Goal: Transaction & Acquisition: Purchase product/service

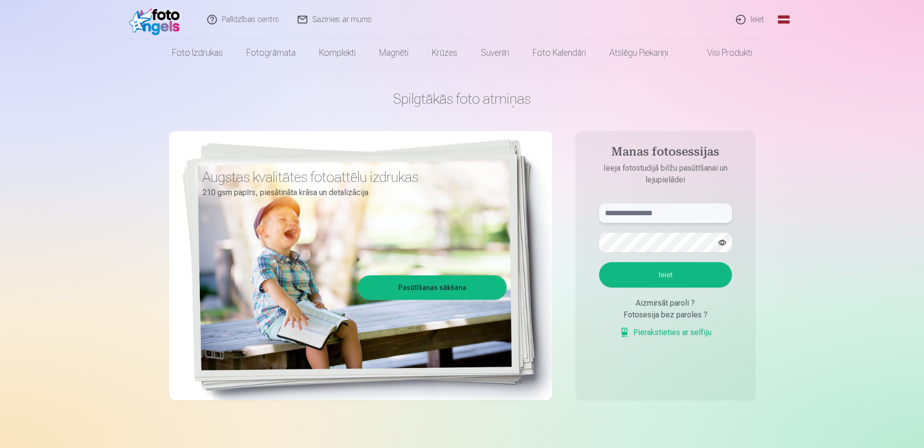
click at [624, 213] on input "text" at bounding box center [665, 213] width 133 height 20
click at [621, 214] on input "text" at bounding box center [665, 213] width 133 height 20
type input "*"
type input "**********"
click at [667, 274] on button "Ieiet" at bounding box center [665, 274] width 133 height 25
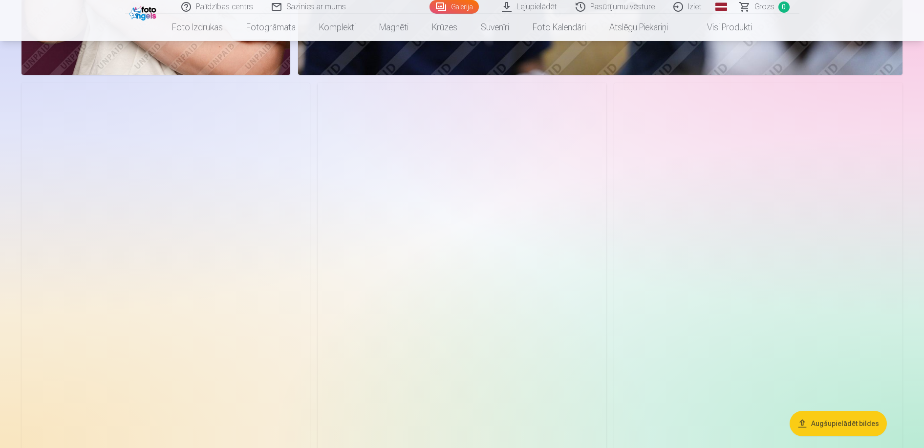
scroll to position [1346, 0]
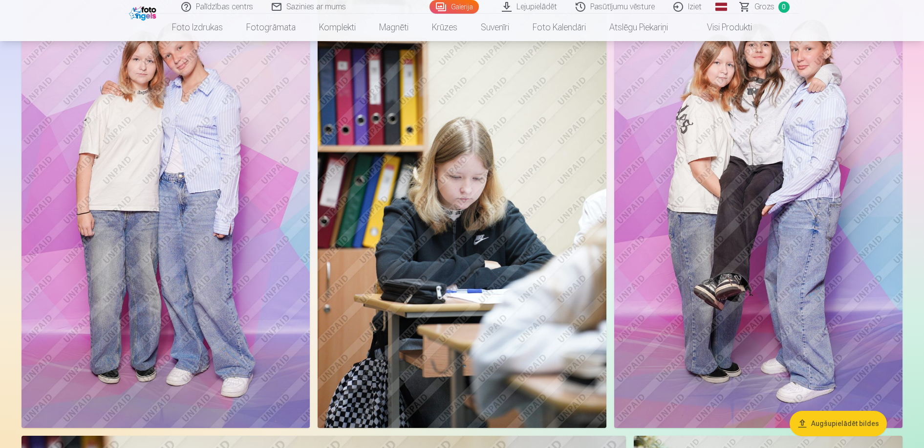
click at [762, 216] on img at bounding box center [758, 211] width 288 height 433
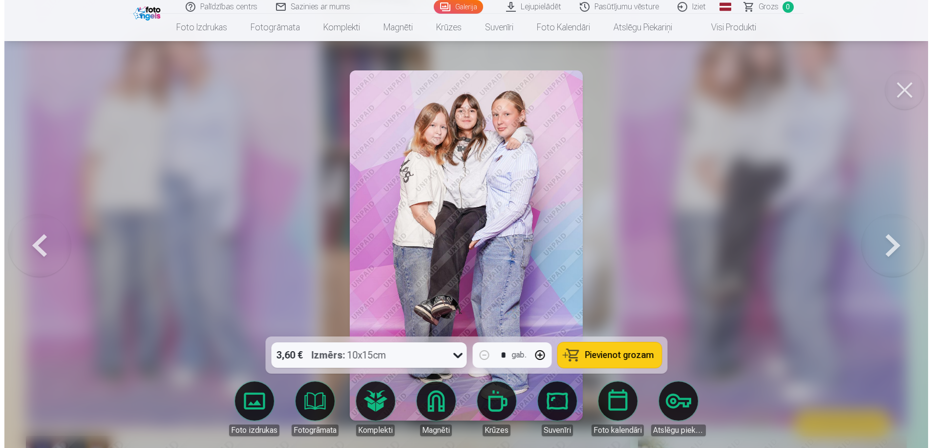
scroll to position [1357, 0]
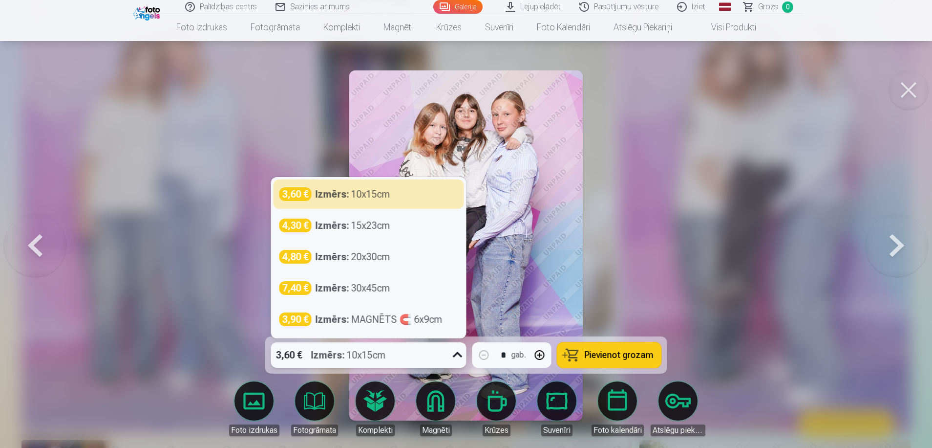
click at [457, 354] on icon at bounding box center [458, 355] width 16 height 16
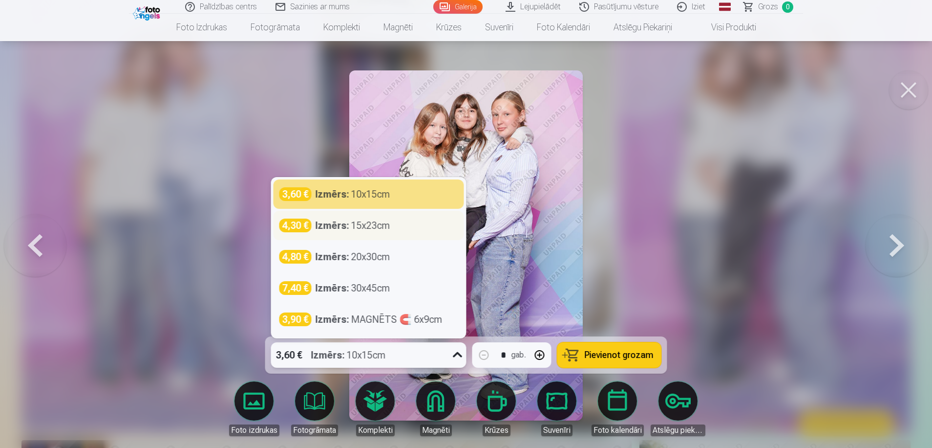
click at [373, 224] on div "Izmērs : 15x23cm" at bounding box center [353, 225] width 75 height 14
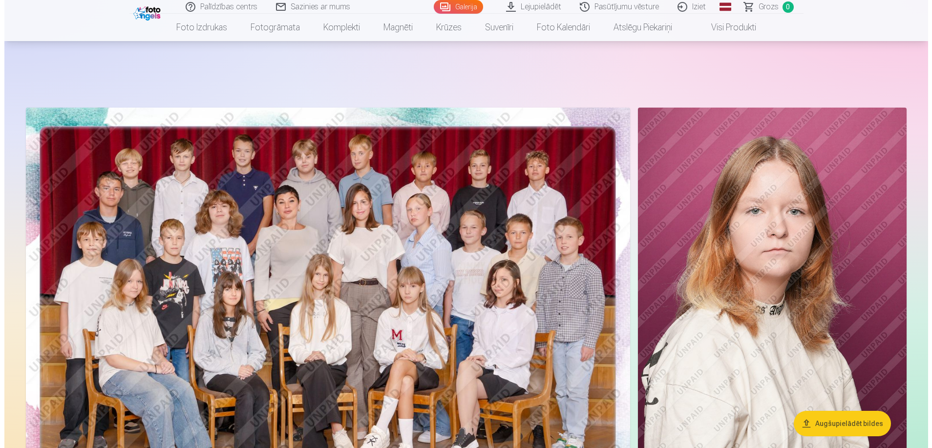
scroll to position [150, 0]
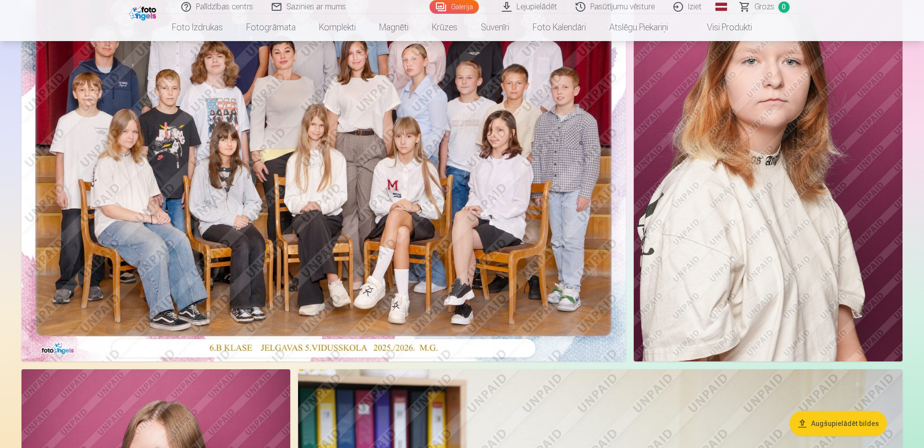
click at [357, 243] on img at bounding box center [323, 159] width 604 height 403
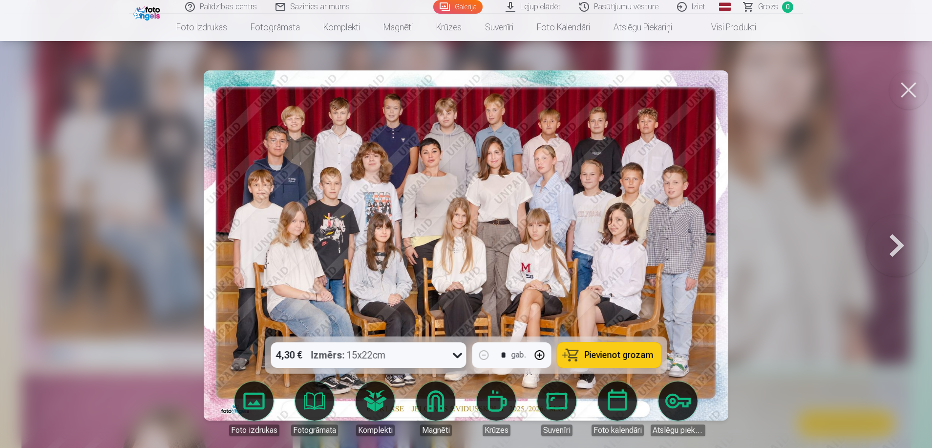
click at [457, 356] on icon at bounding box center [457, 355] width 9 height 5
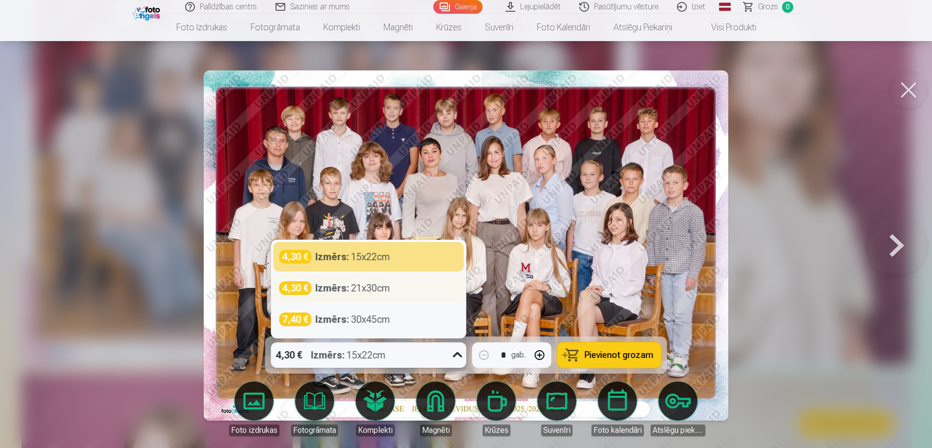
click at [365, 289] on div "Izmērs : 21x30cm" at bounding box center [353, 288] width 75 height 14
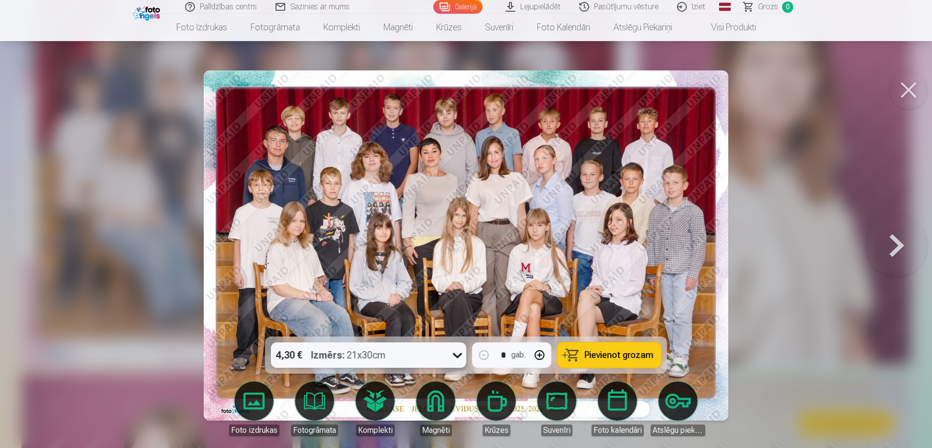
click at [607, 354] on span "Pievienot grozam" at bounding box center [619, 354] width 69 height 9
click at [763, 8] on span "Grozs" at bounding box center [768, 7] width 20 height 12
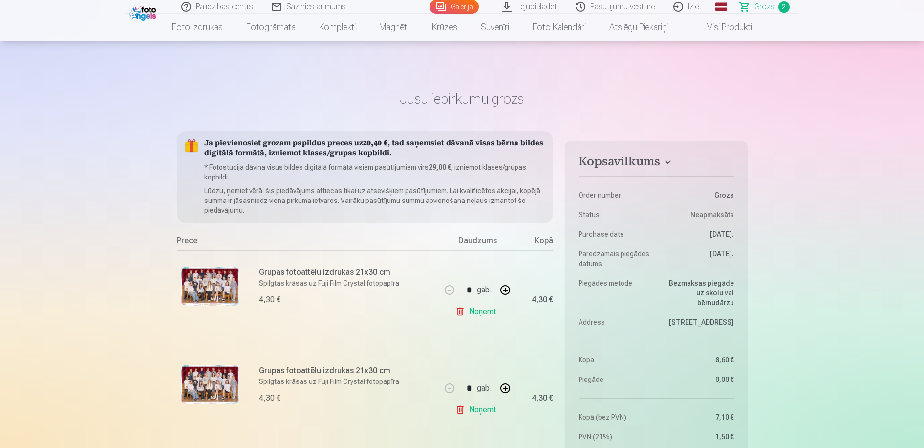
scroll to position [50, 0]
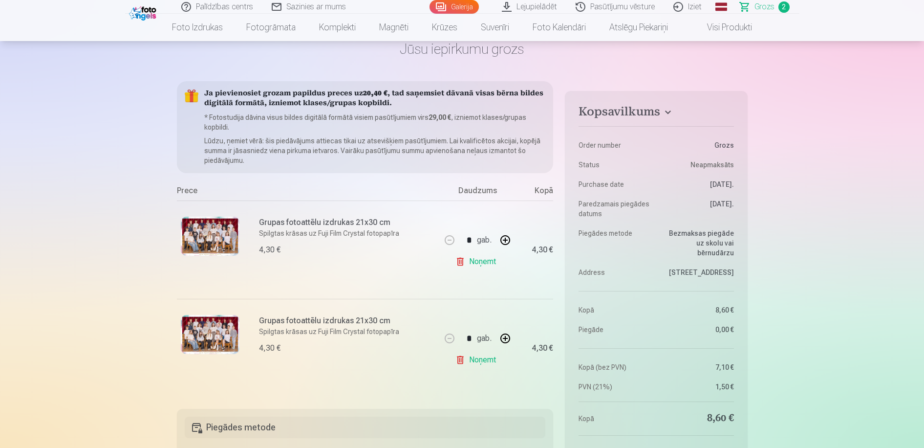
click at [480, 359] on link "Noņemt" at bounding box center [477, 360] width 44 height 20
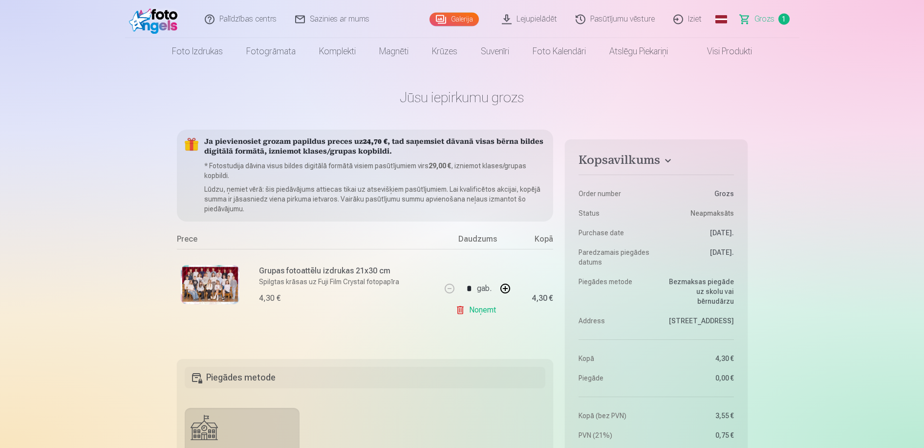
scroll to position [0, 0]
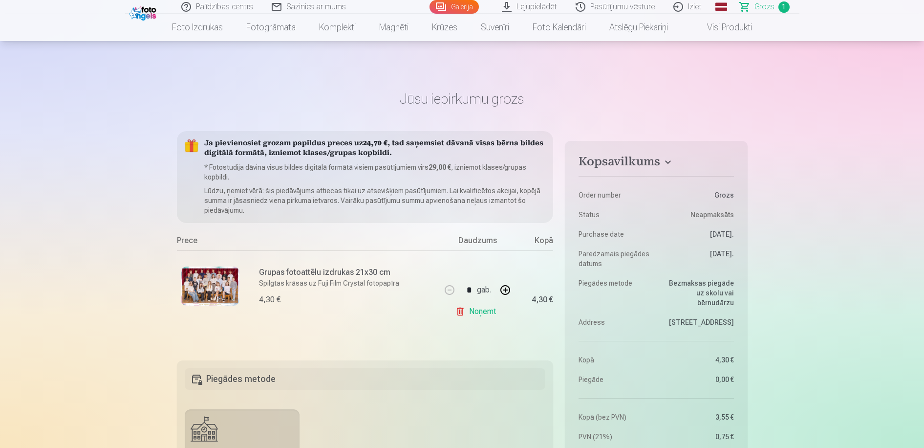
scroll to position [150, 0]
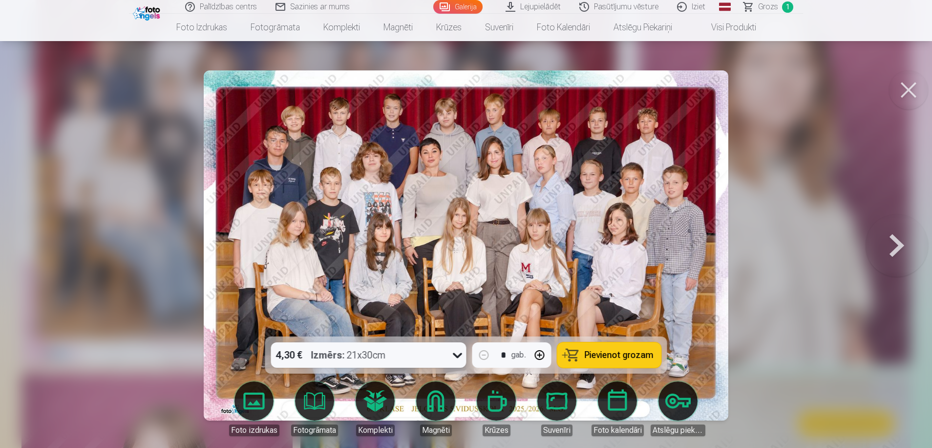
click at [757, 226] on div at bounding box center [466, 224] width 932 height 448
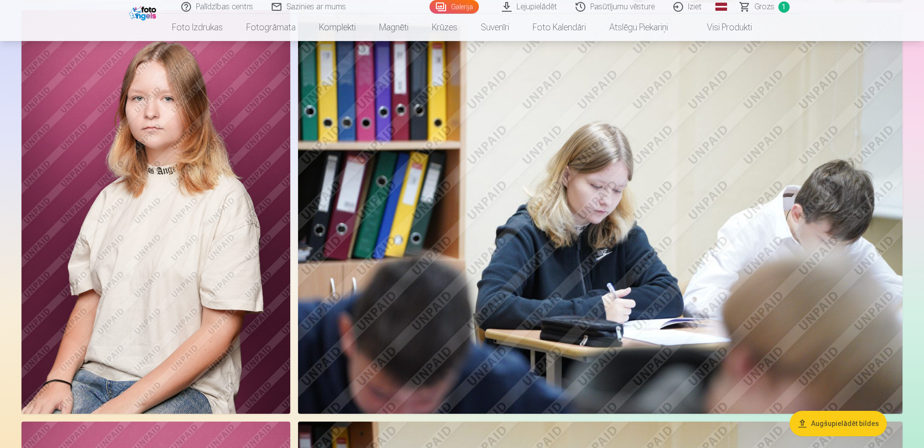
scroll to position [498, 0]
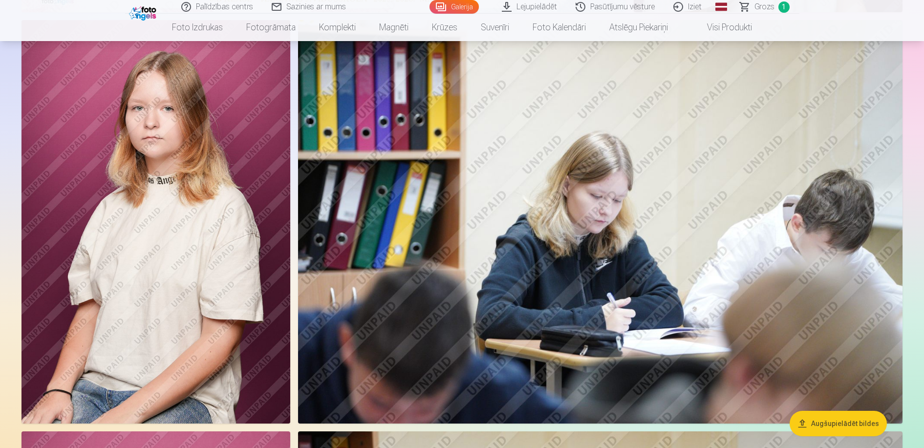
click at [640, 242] on img at bounding box center [600, 221] width 604 height 403
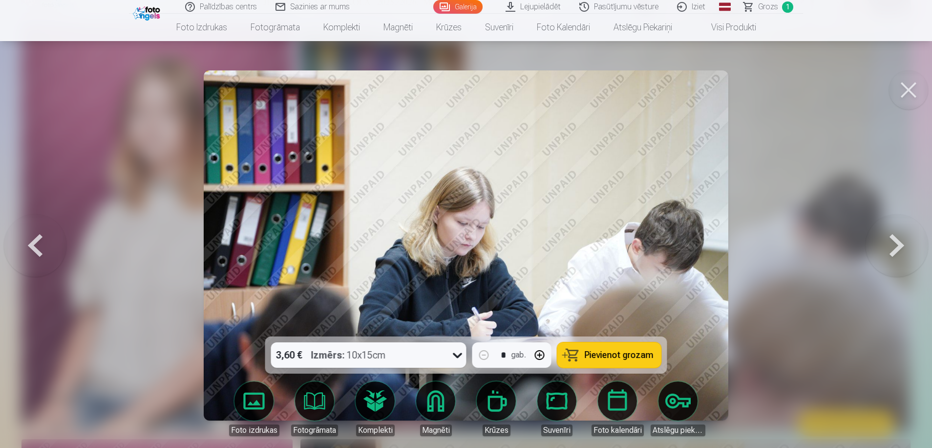
click at [459, 356] on icon at bounding box center [457, 355] width 9 height 5
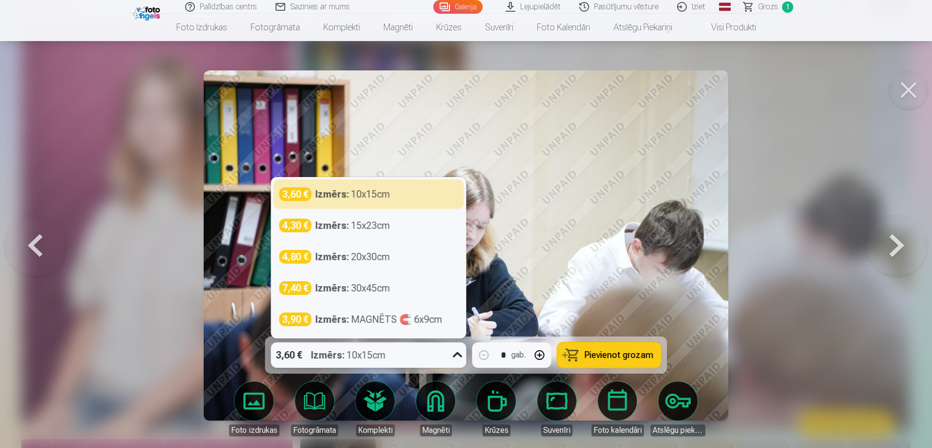
click at [457, 354] on icon at bounding box center [458, 355] width 16 height 16
click at [457, 354] on icon at bounding box center [457, 354] width 9 height 5
click at [457, 354] on icon at bounding box center [458, 355] width 16 height 16
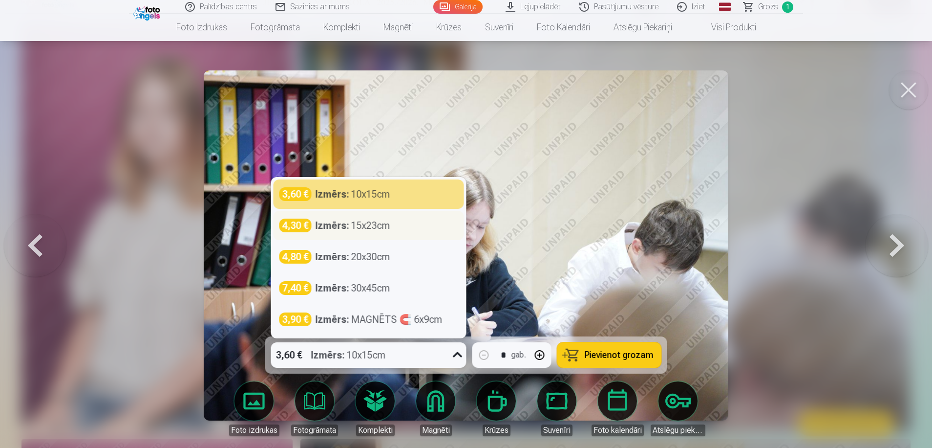
click at [369, 226] on div "Izmērs : 15x23cm" at bounding box center [353, 225] width 75 height 14
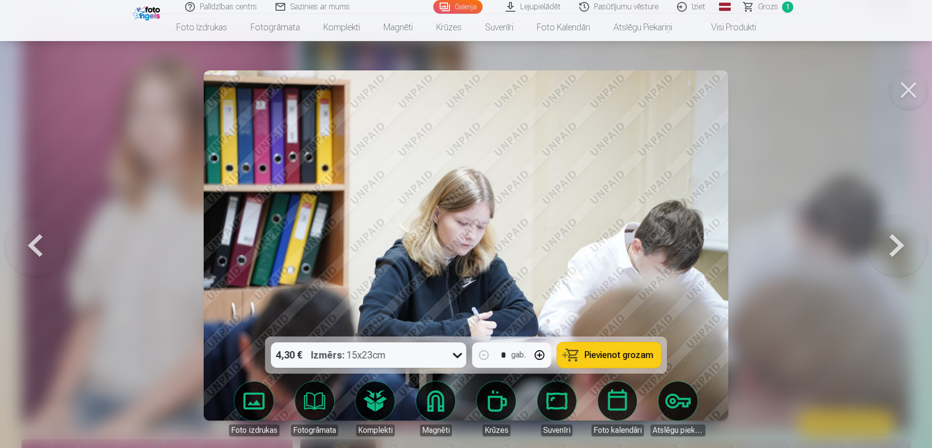
click at [369, 226] on img at bounding box center [466, 245] width 525 height 350
click at [623, 353] on span "Pievienot grozam" at bounding box center [619, 354] width 69 height 9
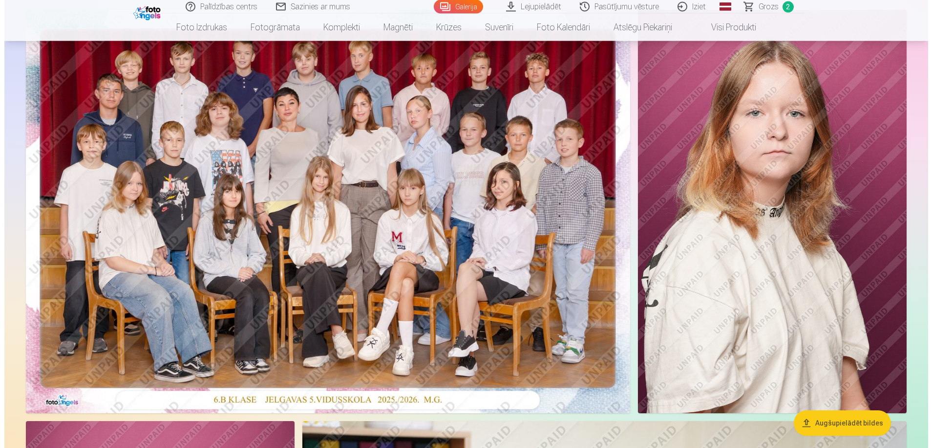
scroll to position [100, 0]
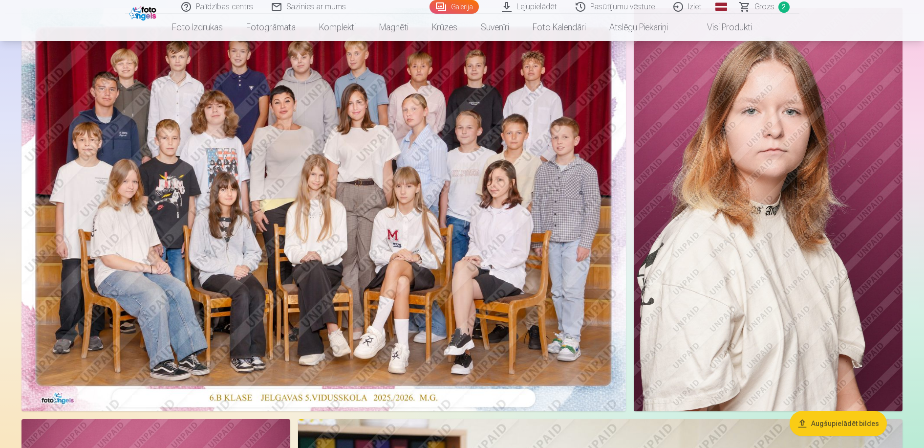
click at [753, 238] on img at bounding box center [768, 209] width 269 height 403
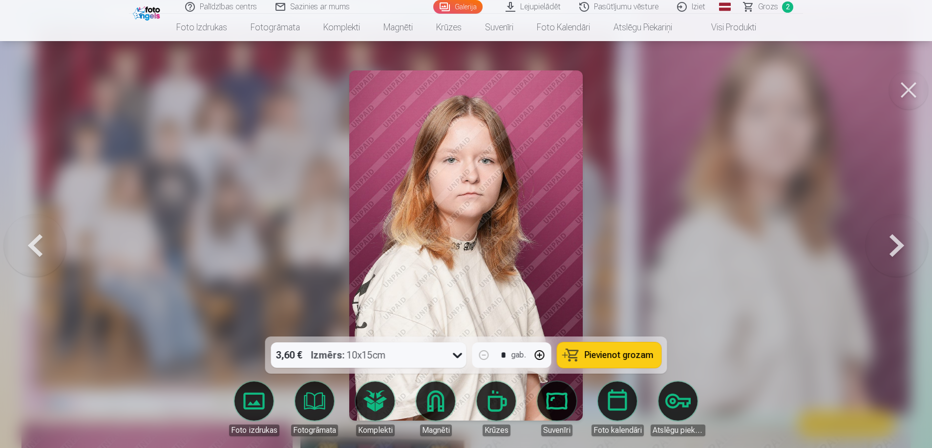
click at [605, 354] on span "Pievienot grozam" at bounding box center [619, 354] width 69 height 9
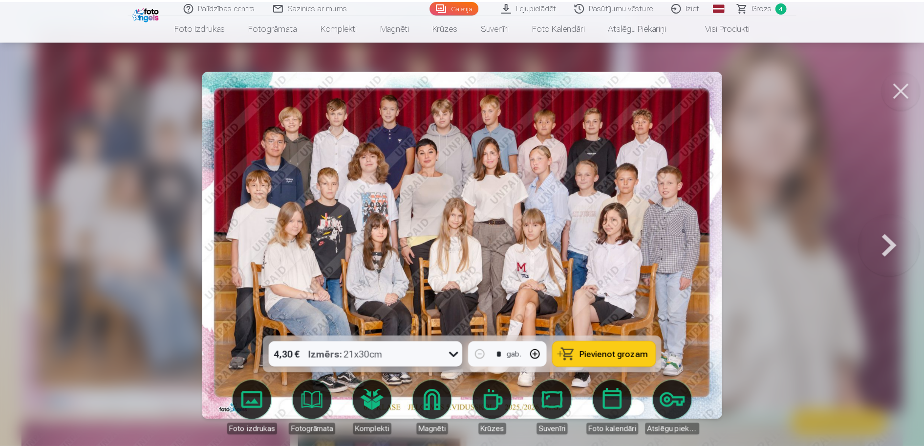
scroll to position [150, 0]
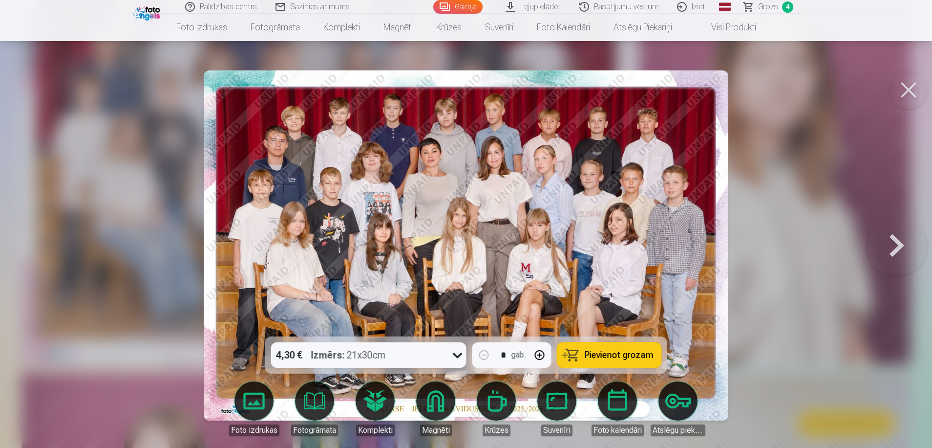
click at [113, 222] on div at bounding box center [466, 224] width 932 height 448
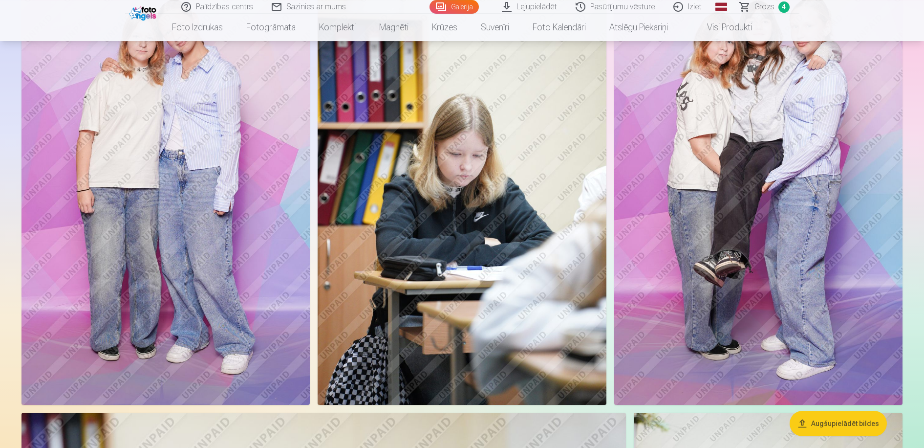
scroll to position [1296, 0]
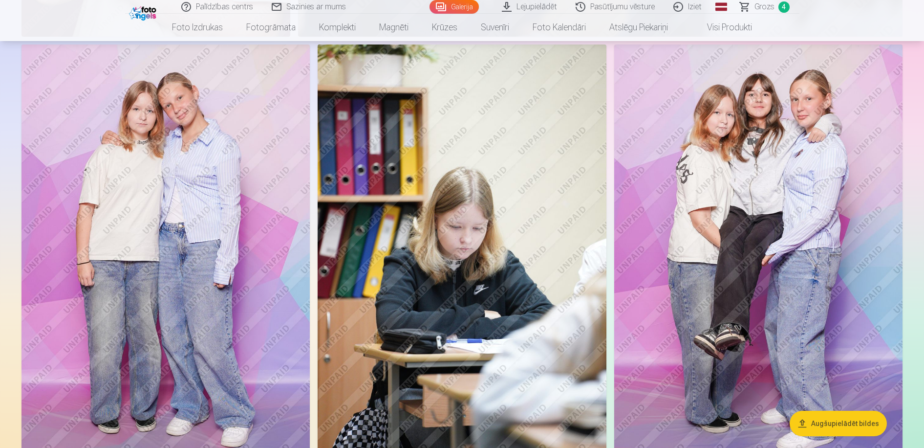
click at [193, 210] on img at bounding box center [165, 260] width 288 height 433
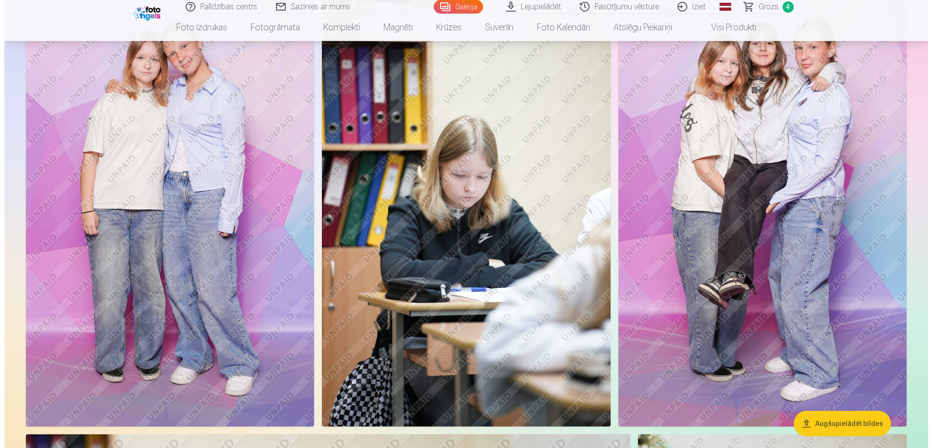
scroll to position [1395, 0]
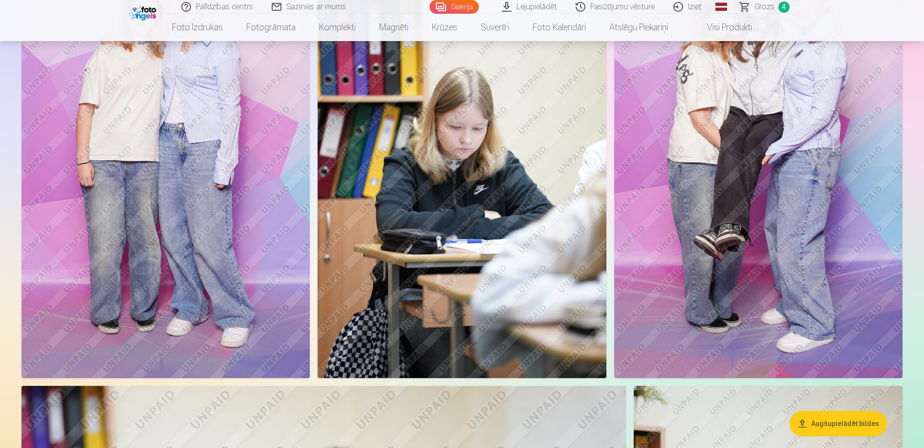
click at [189, 239] on img at bounding box center [165, 161] width 288 height 433
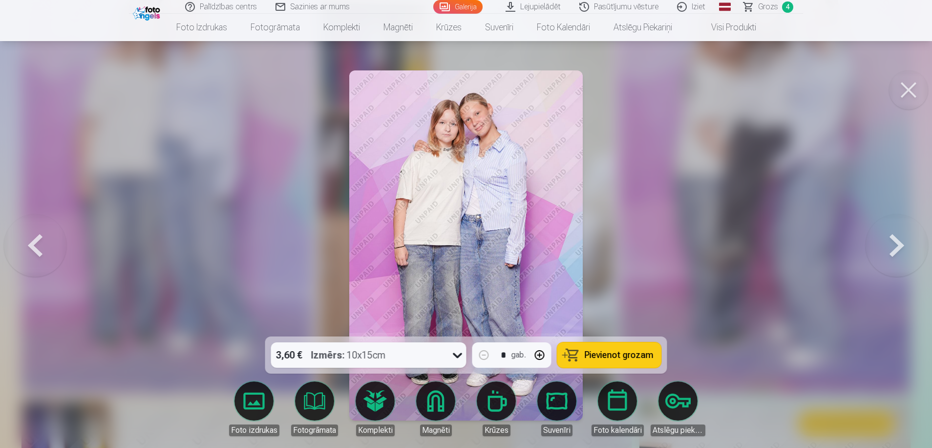
click at [607, 358] on span "Pievienot grozam" at bounding box center [619, 354] width 69 height 9
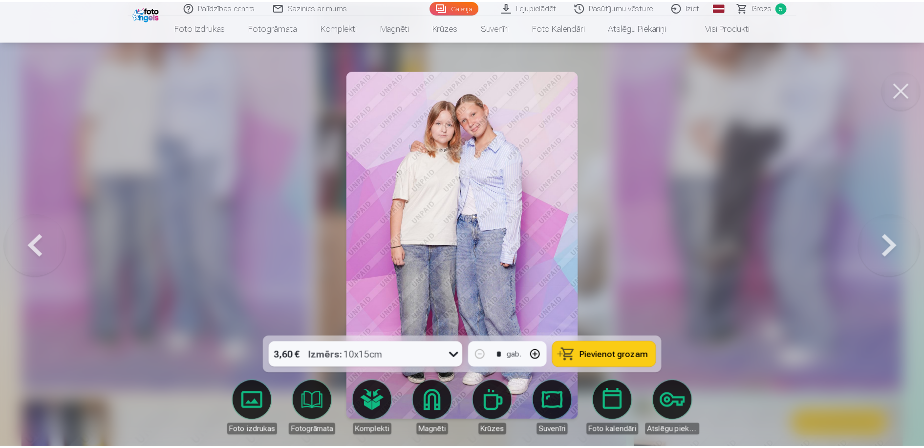
scroll to position [1395, 0]
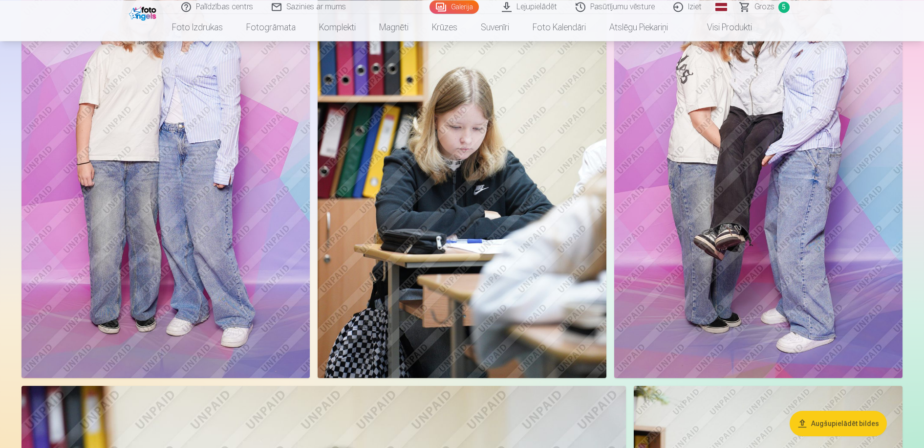
click at [775, 176] on img at bounding box center [758, 161] width 288 height 433
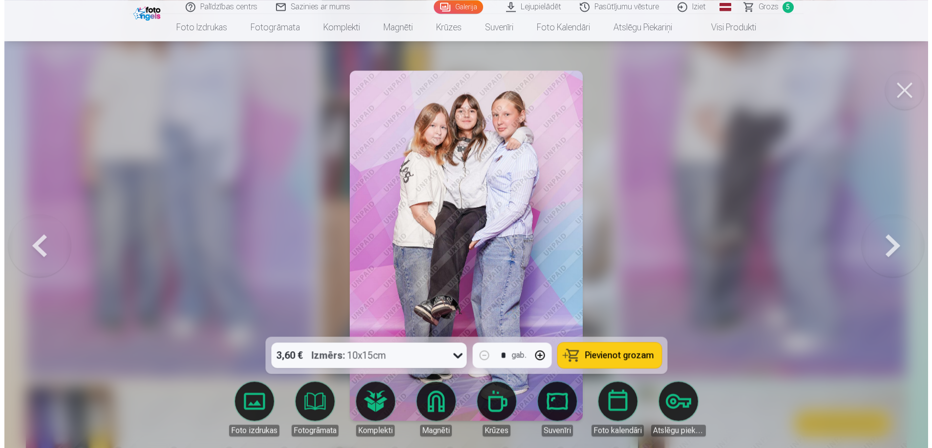
scroll to position [1407, 0]
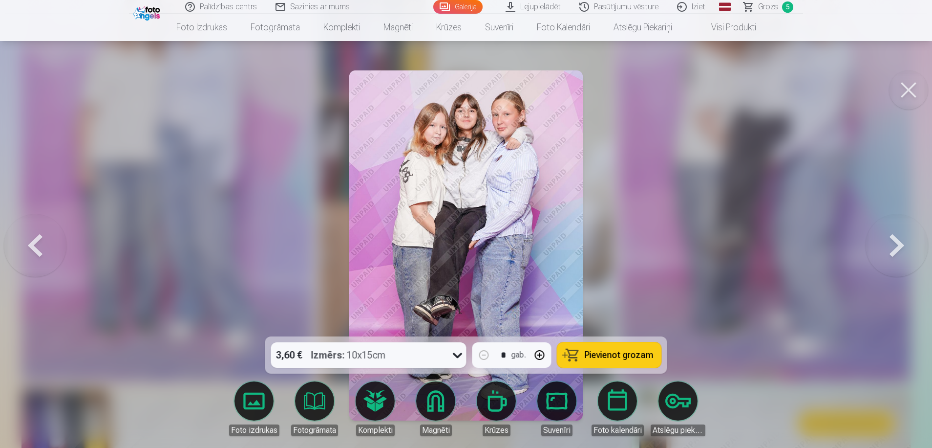
click at [627, 359] on span "Pievienot grozam" at bounding box center [619, 354] width 69 height 9
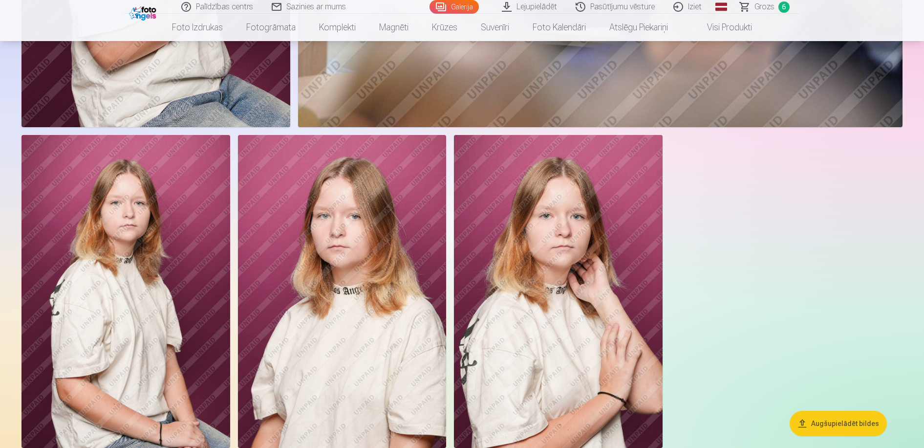
scroll to position [2679, 0]
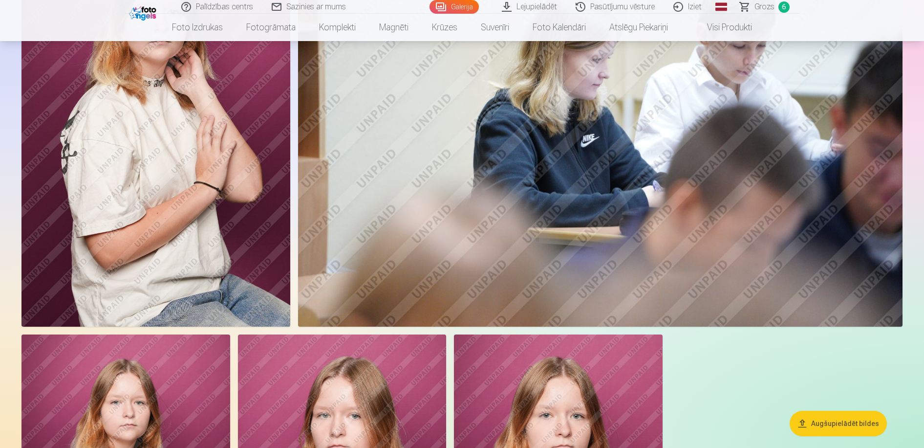
click at [763, 10] on span "Grozs" at bounding box center [764, 7] width 20 height 12
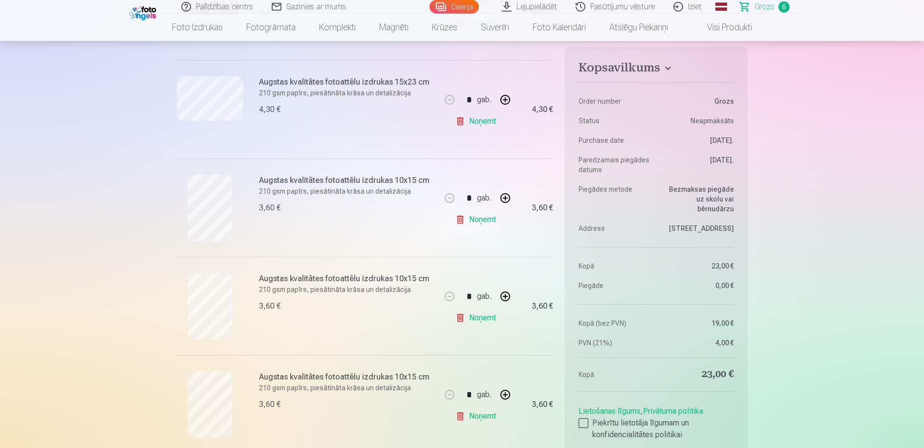
scroll to position [299, 0]
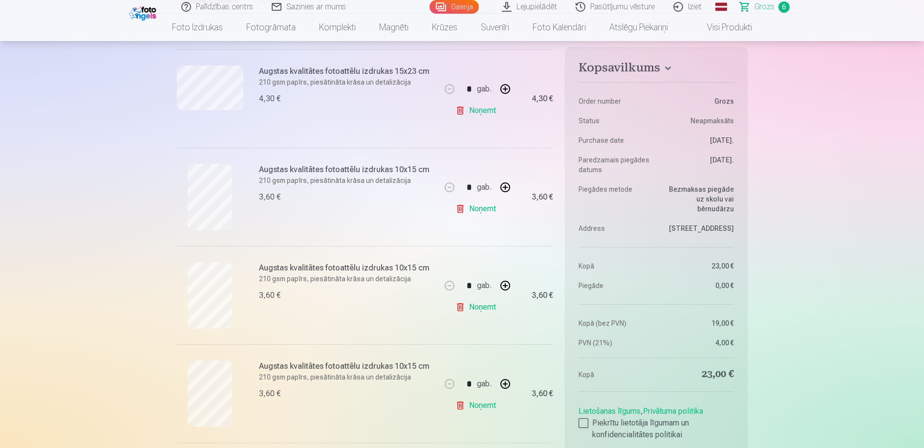
click at [481, 306] on link "Noņemt" at bounding box center [477, 307] width 44 height 20
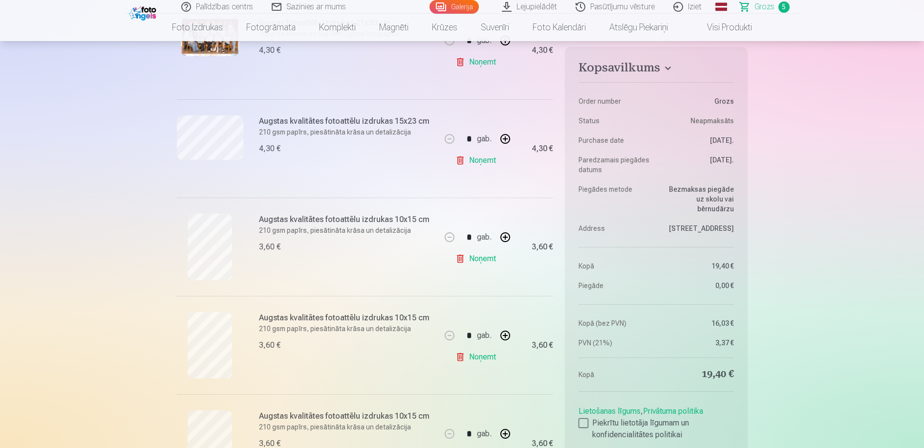
scroll to position [100, 0]
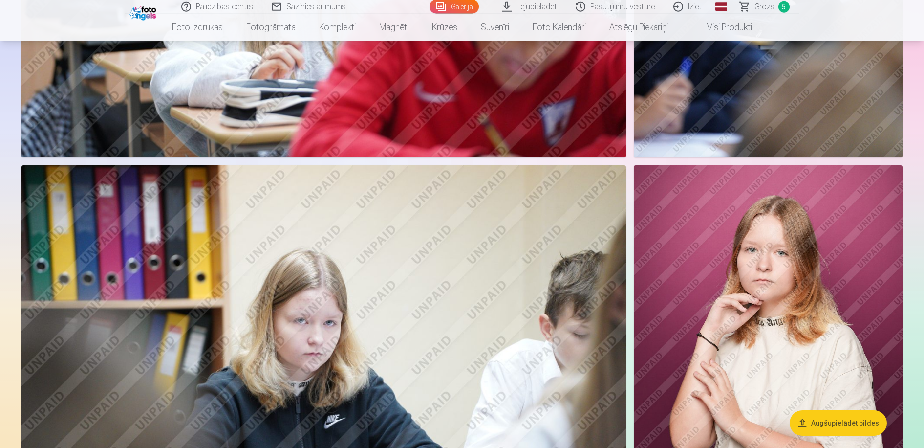
scroll to position [2093, 0]
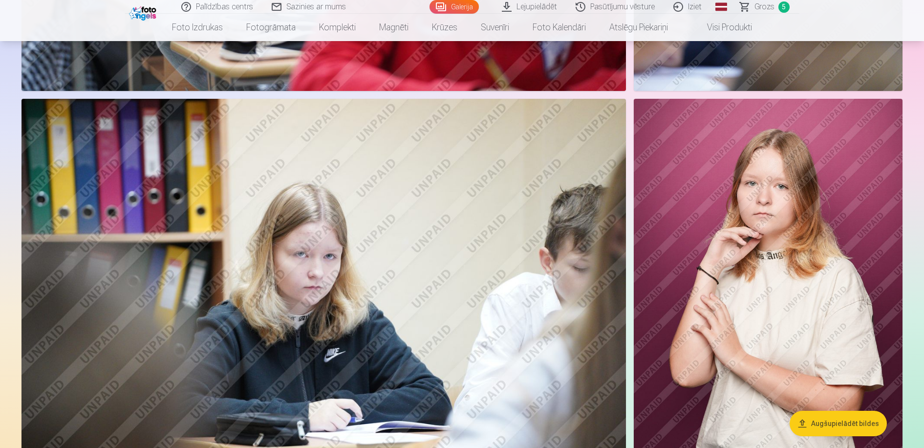
click at [763, 8] on span "Grozs" at bounding box center [764, 7] width 20 height 12
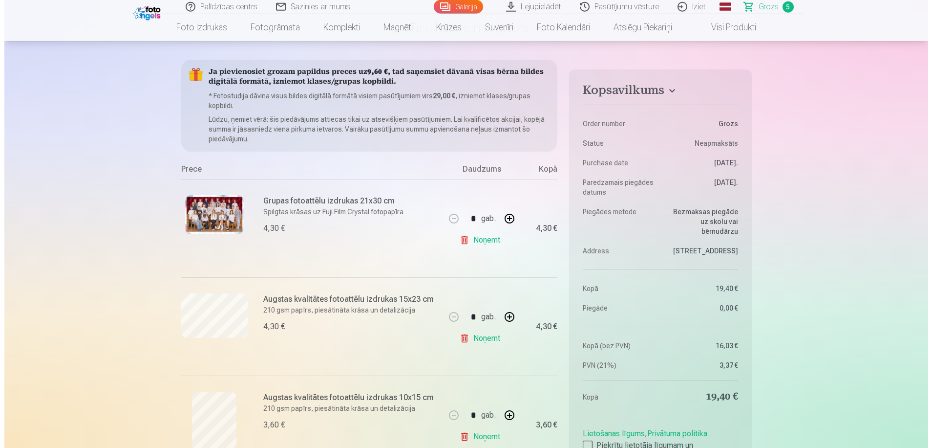
scroll to position [100, 0]
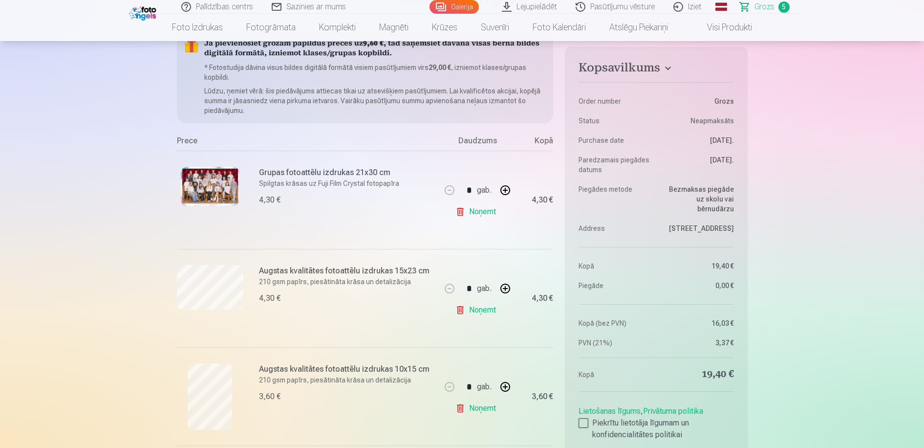
click at [213, 188] on img at bounding box center [210, 186] width 59 height 39
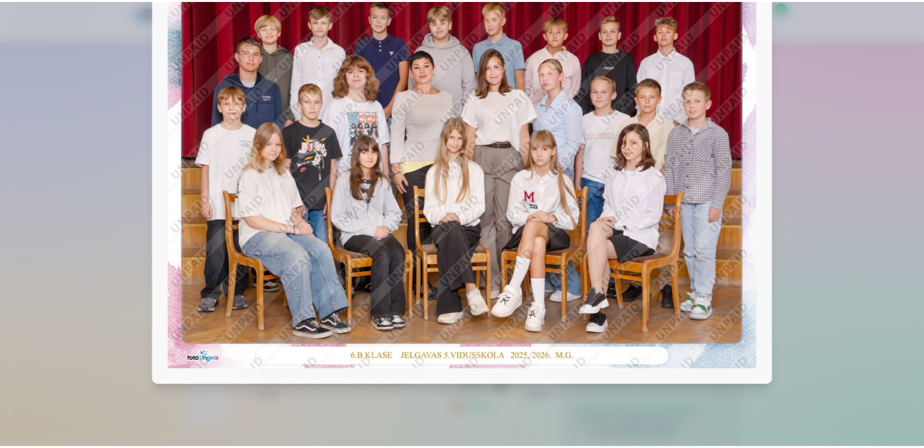
scroll to position [78, 0]
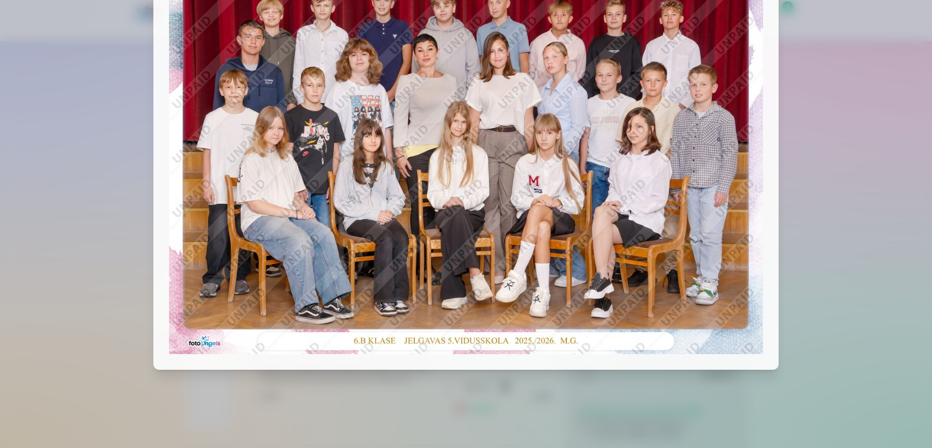
click at [46, 166] on div at bounding box center [466, 224] width 932 height 448
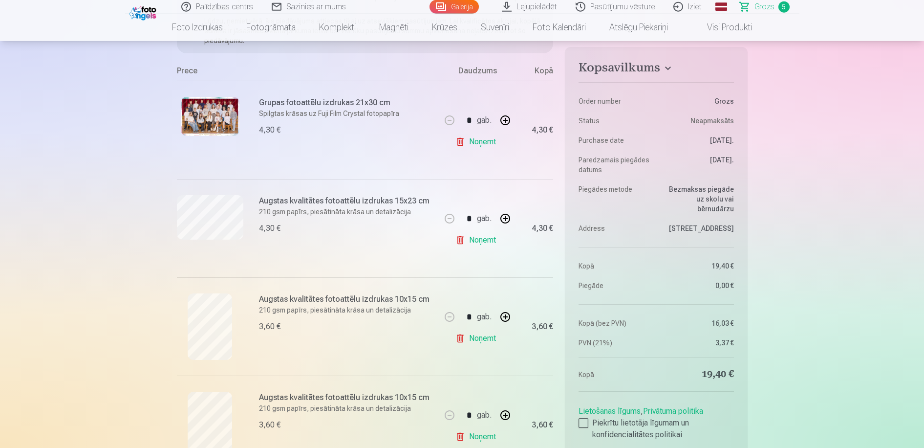
scroll to position [199, 0]
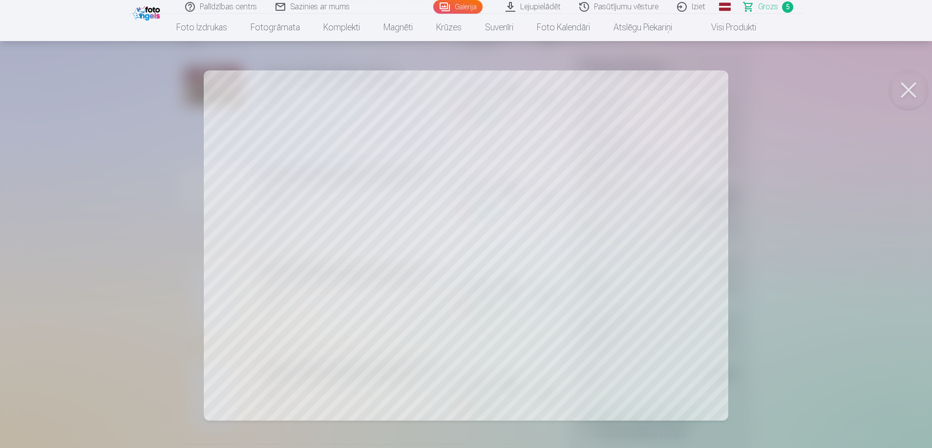
click at [132, 180] on div at bounding box center [466, 224] width 932 height 448
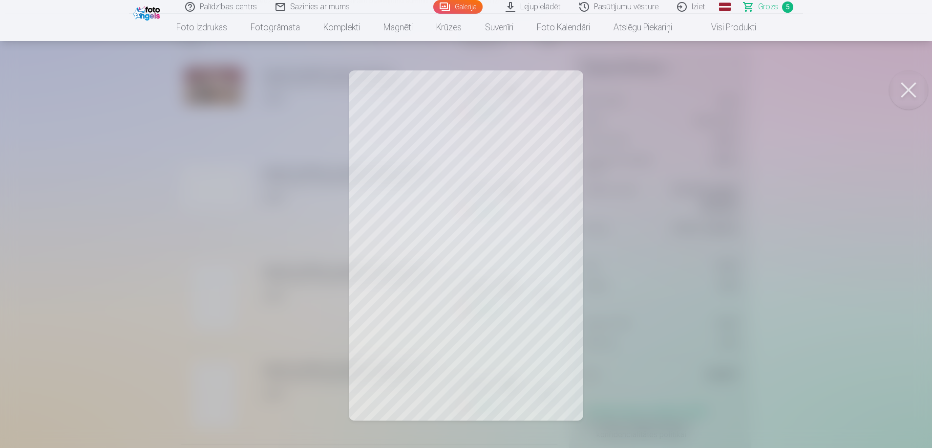
click at [141, 232] on div at bounding box center [466, 224] width 932 height 448
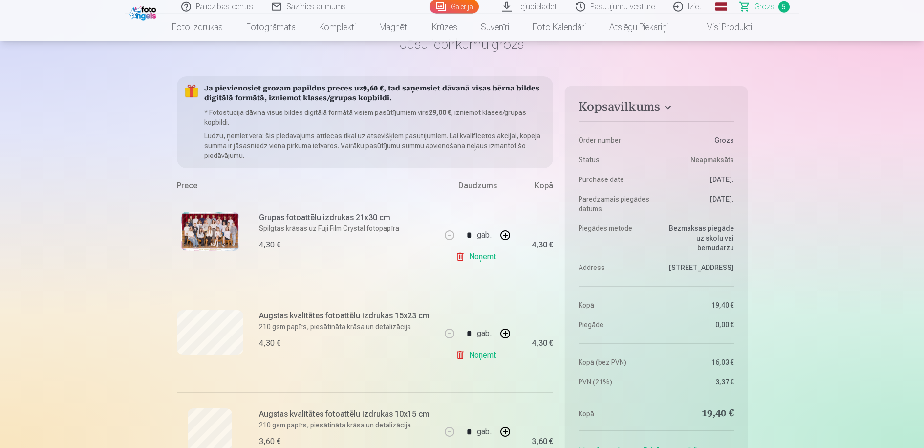
scroll to position [0, 0]
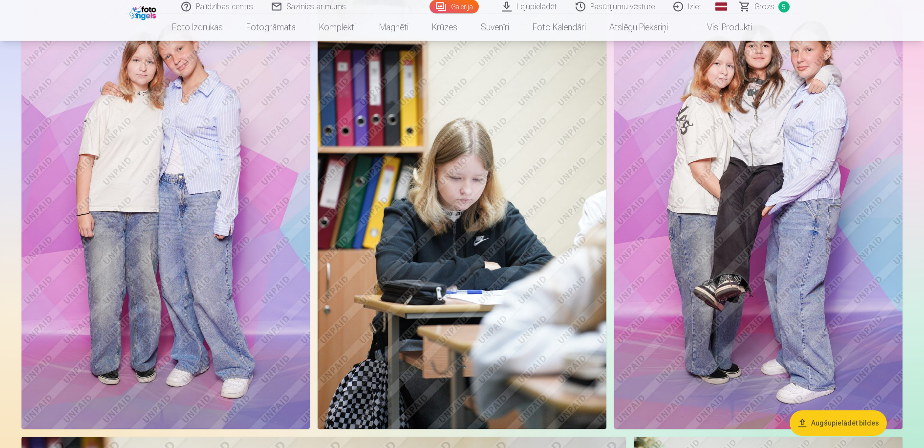
scroll to position [1346, 0]
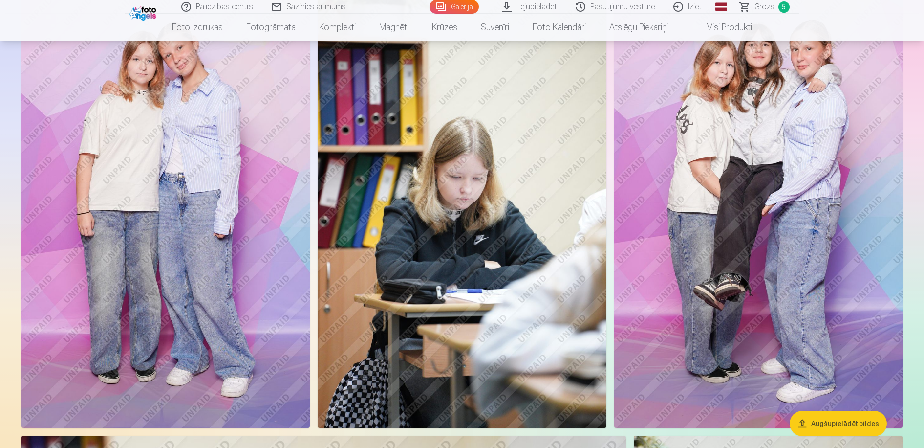
click at [469, 206] on img at bounding box center [462, 211] width 288 height 433
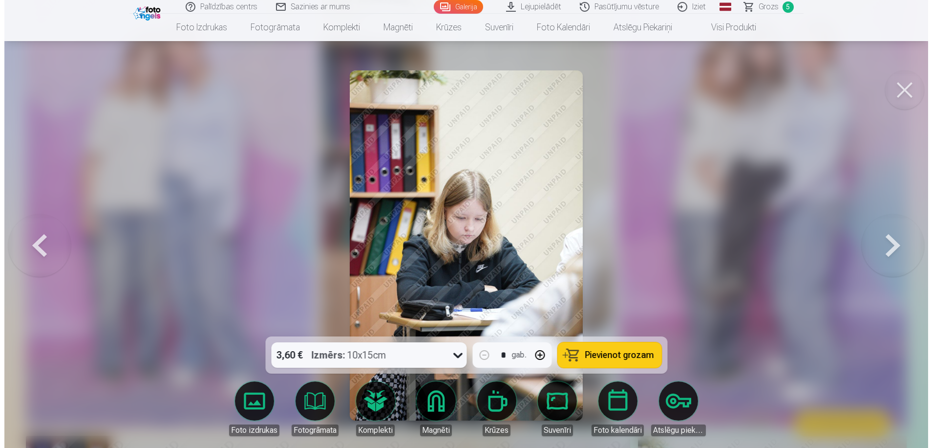
scroll to position [1357, 0]
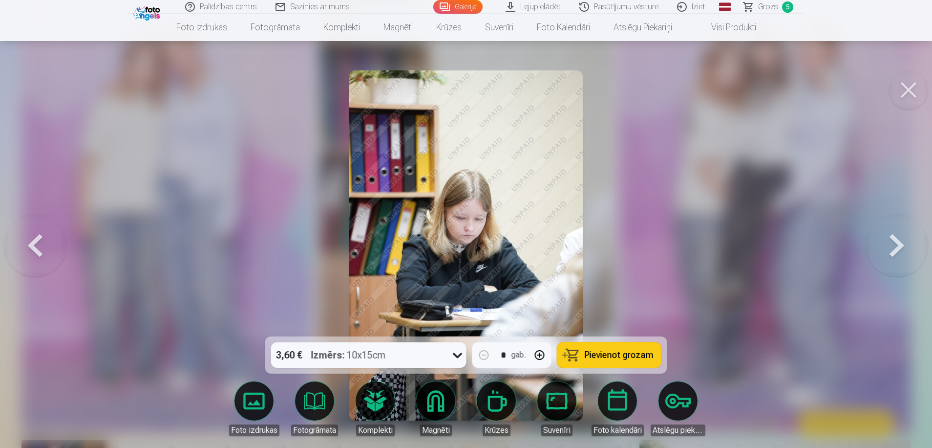
click at [611, 353] on span "Pievienot grozam" at bounding box center [619, 354] width 69 height 9
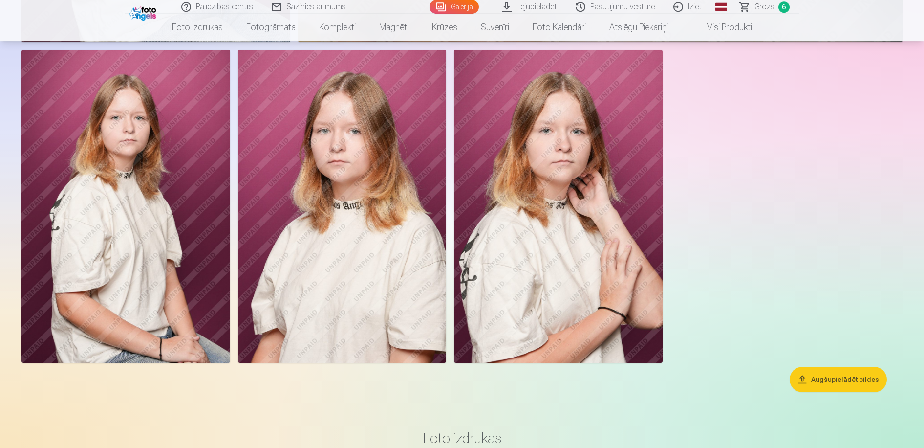
scroll to position [2978, 0]
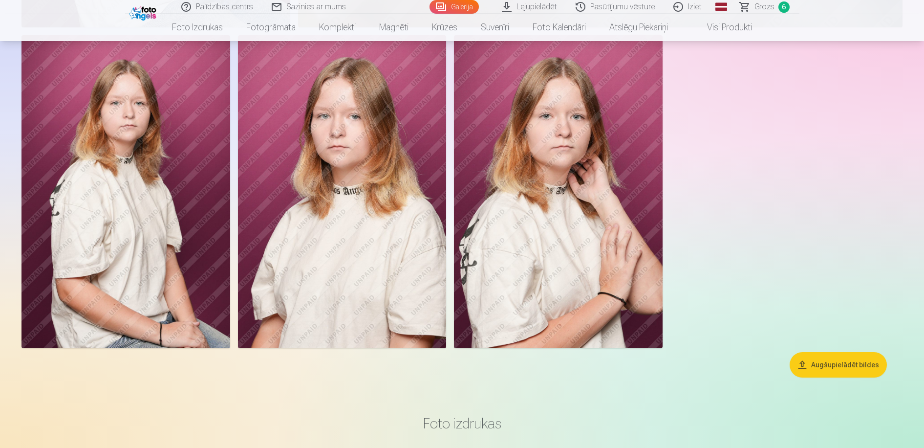
click at [761, 3] on span "Grozs" at bounding box center [764, 7] width 20 height 12
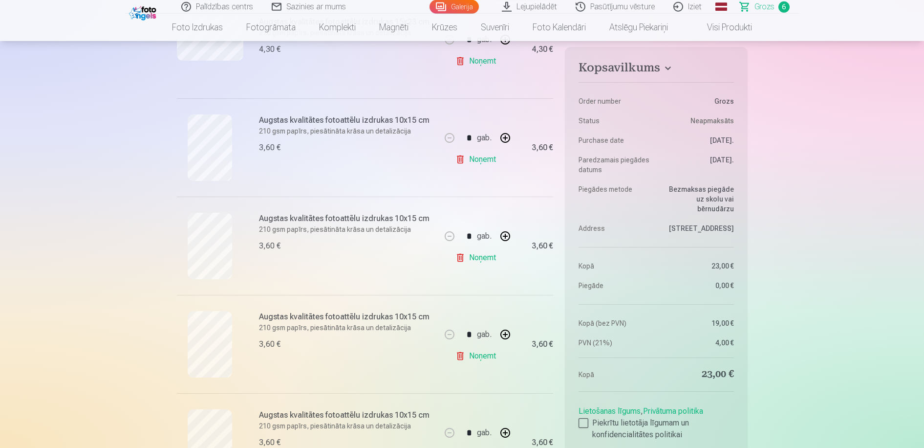
scroll to position [349, 0]
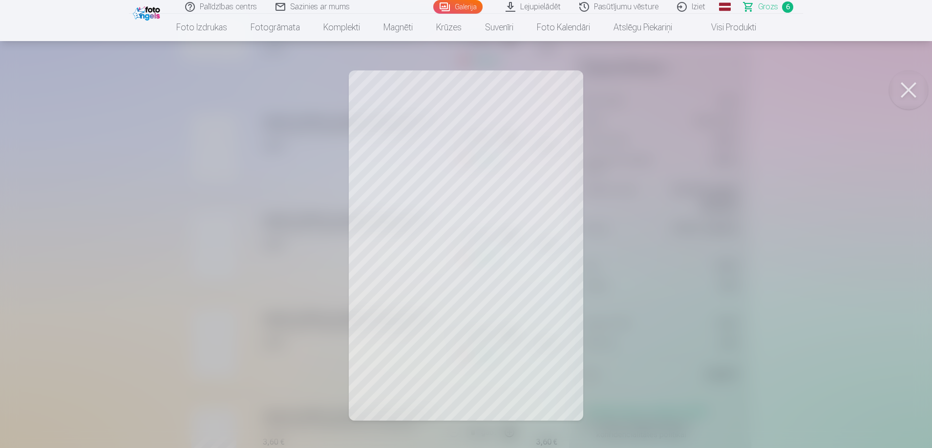
click at [906, 89] on button at bounding box center [908, 89] width 39 height 39
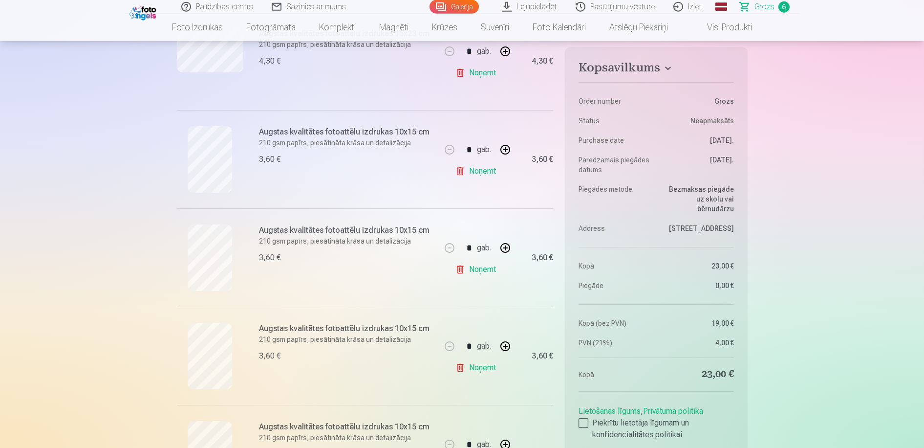
scroll to position [299, 0]
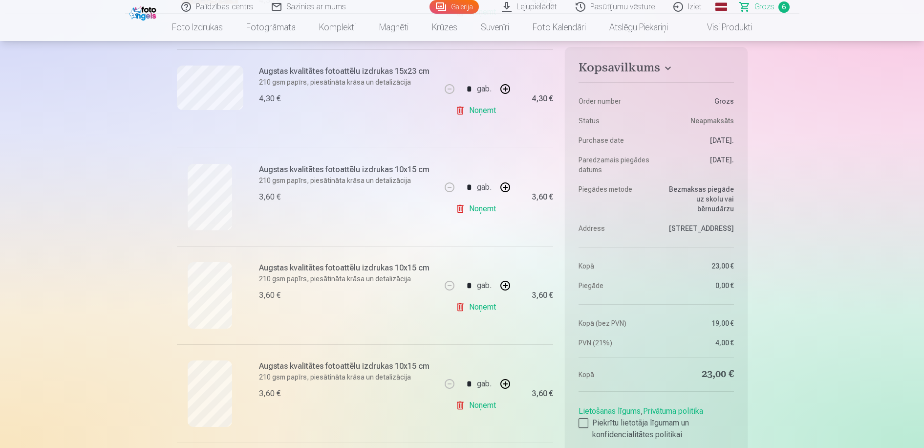
click at [482, 209] on link "Noņemt" at bounding box center [477, 209] width 44 height 20
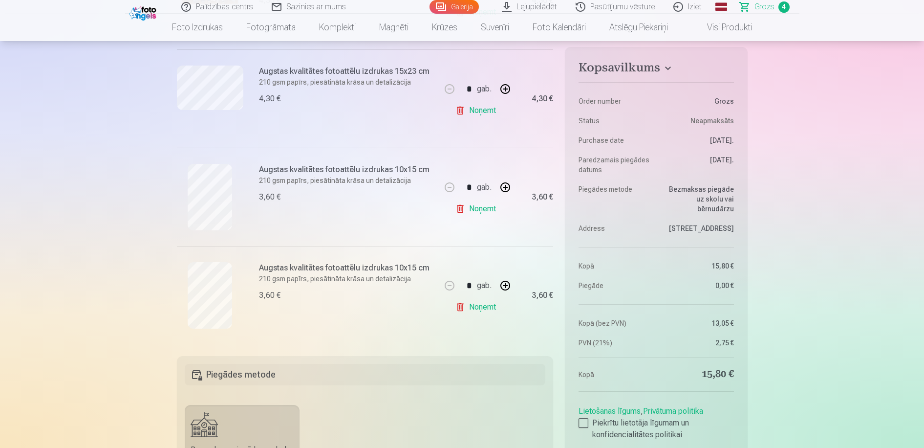
click at [482, 209] on link "Noņemt" at bounding box center [477, 209] width 44 height 20
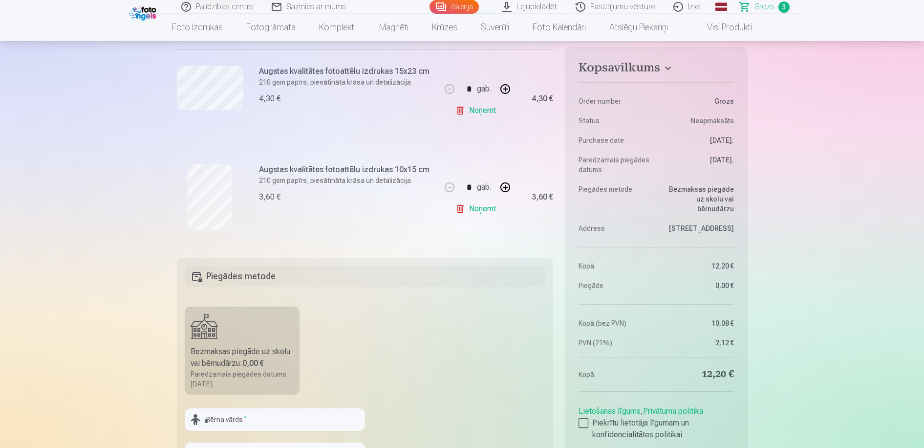
click at [482, 209] on link "Noņemt" at bounding box center [477, 209] width 44 height 20
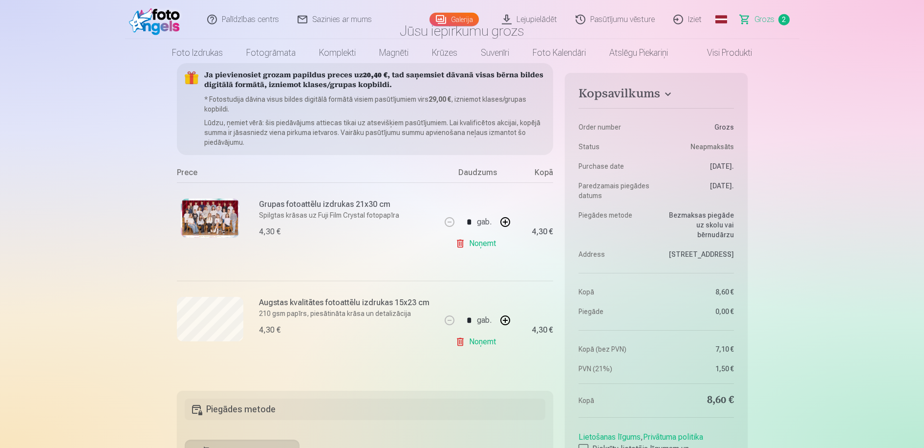
scroll to position [0, 0]
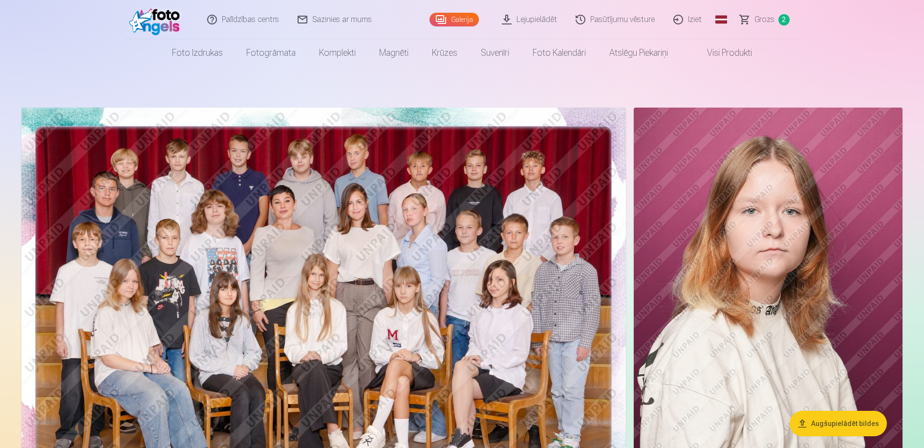
click at [703, 311] on img at bounding box center [768, 308] width 269 height 403
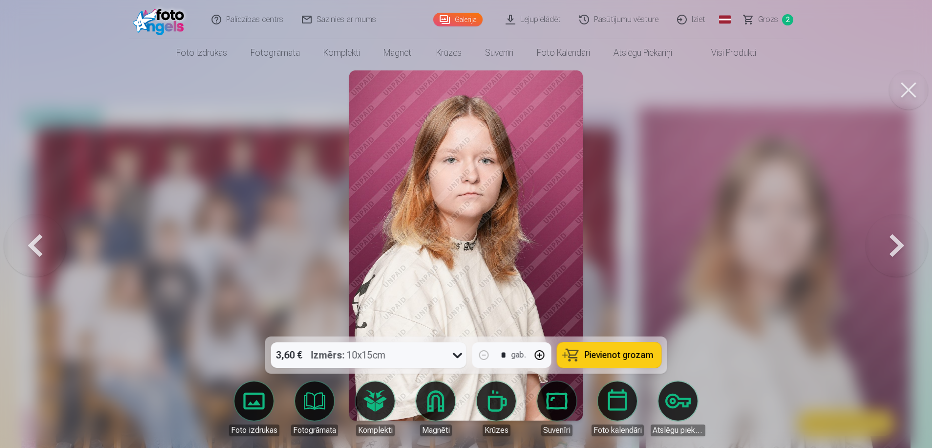
click at [458, 353] on icon at bounding box center [458, 355] width 16 height 16
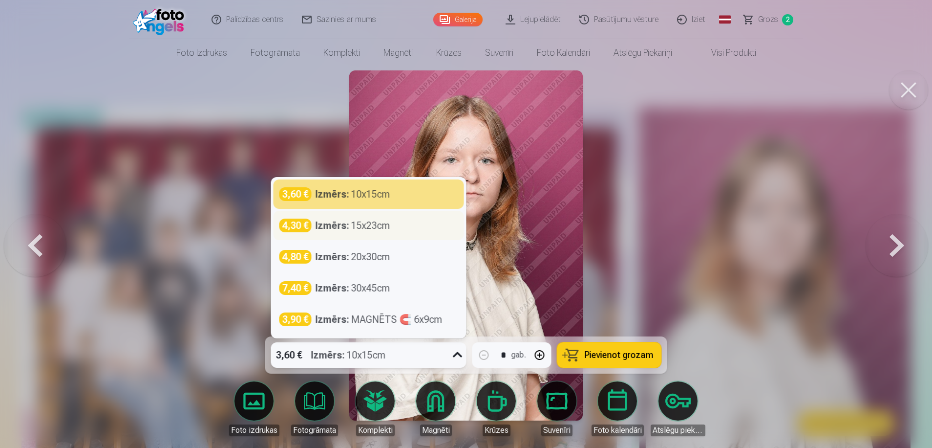
click at [373, 226] on div "Izmērs : 15x23cm" at bounding box center [353, 225] width 75 height 14
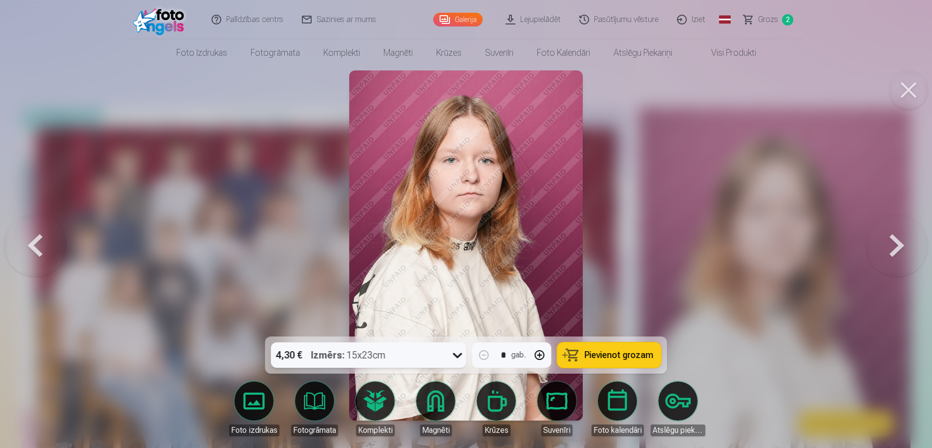
click at [610, 352] on span "Pievienot grozam" at bounding box center [619, 354] width 69 height 9
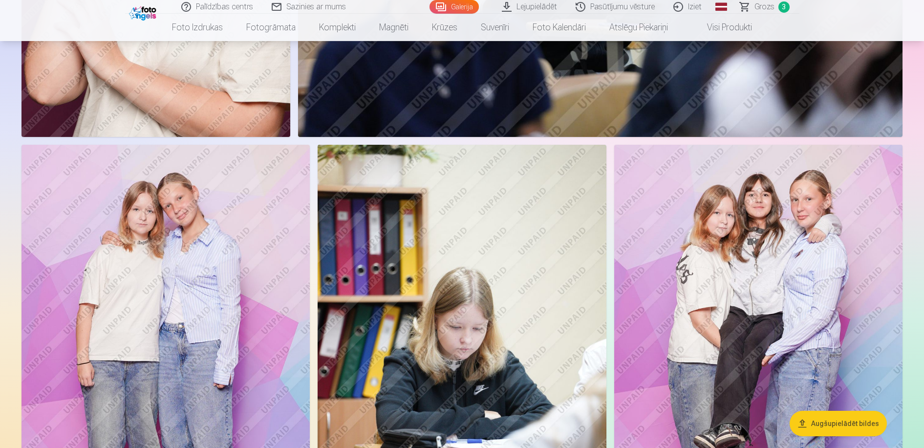
scroll to position [1196, 0]
click at [189, 297] on img at bounding box center [165, 360] width 288 height 433
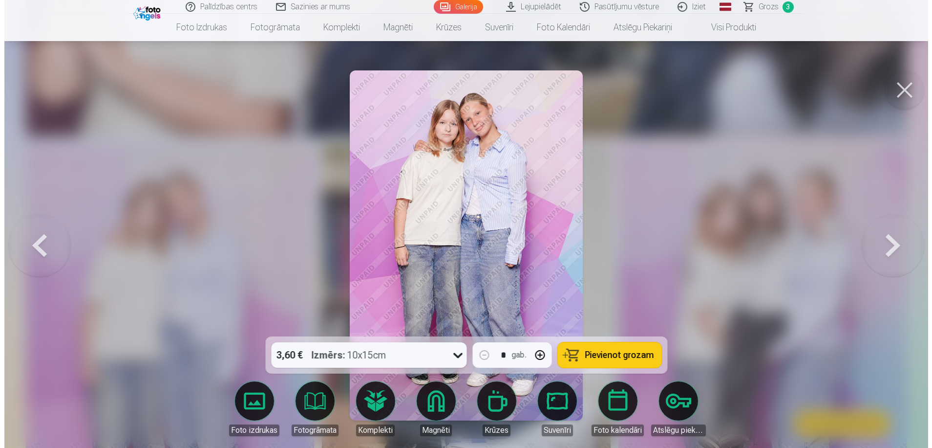
scroll to position [1203, 0]
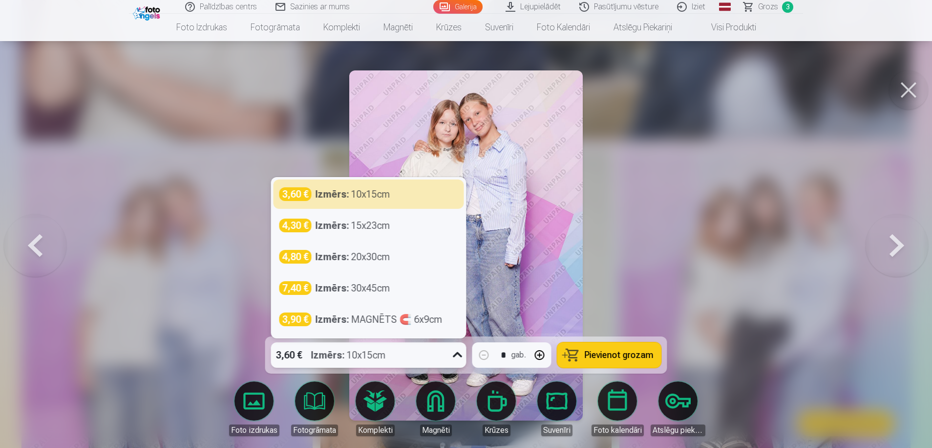
click at [459, 354] on icon at bounding box center [458, 355] width 16 height 16
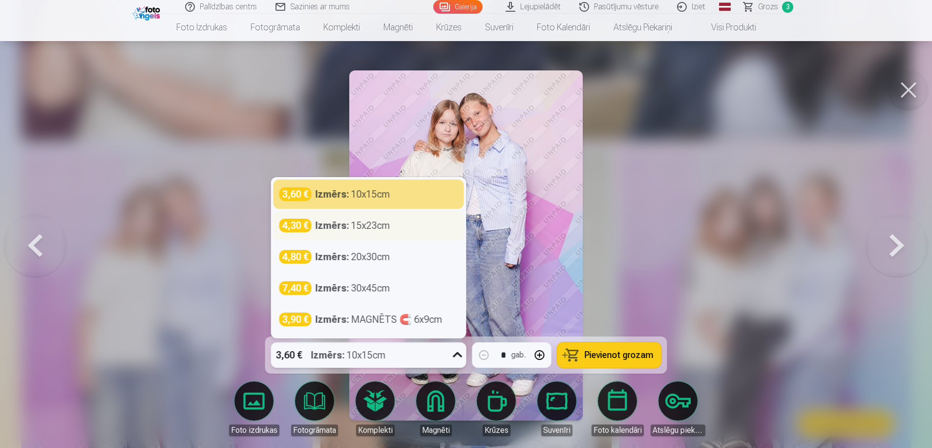
click at [362, 225] on div "Izmērs : 15x23cm" at bounding box center [353, 225] width 75 height 14
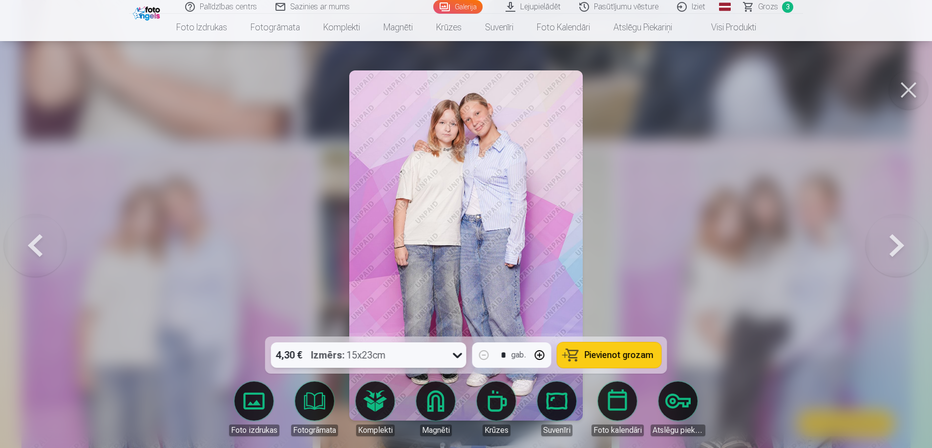
click at [619, 354] on span "Pievienot grozam" at bounding box center [619, 354] width 69 height 9
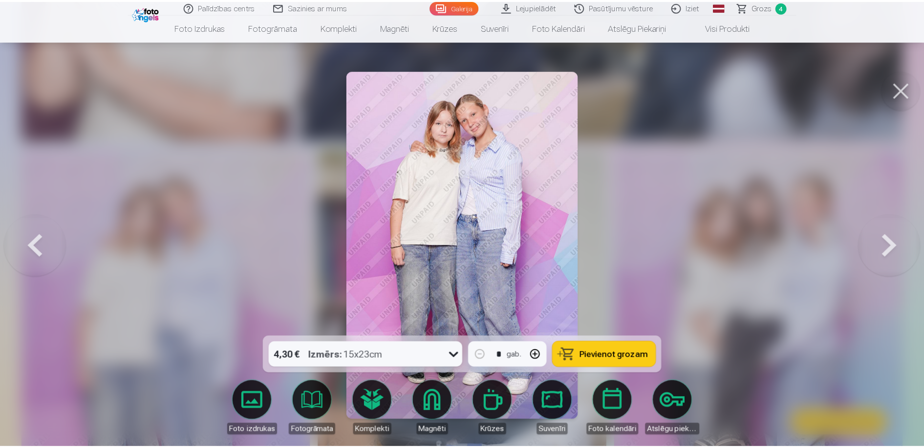
scroll to position [1188, 0]
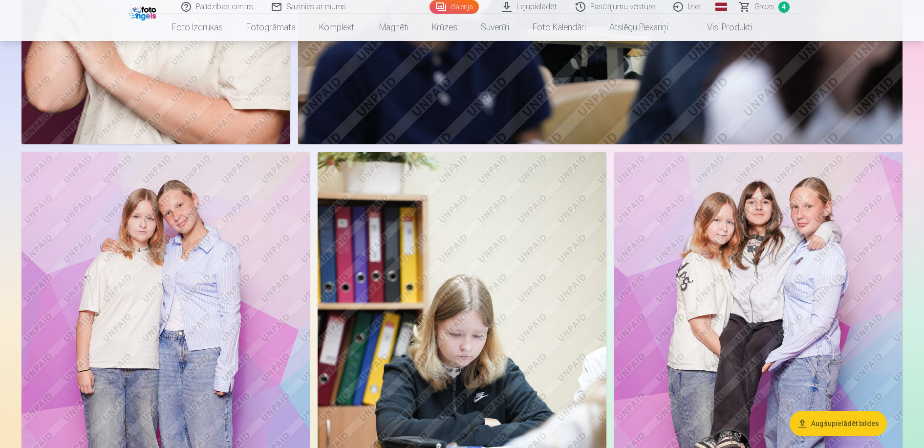
click at [737, 287] on img at bounding box center [758, 368] width 288 height 433
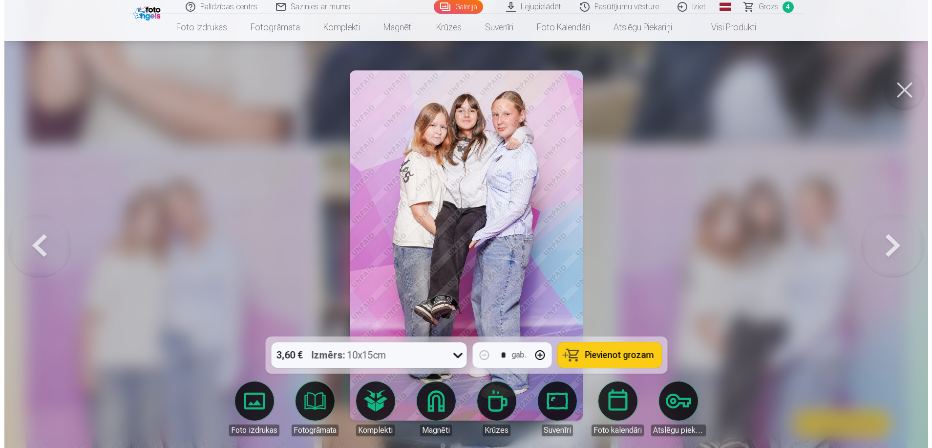
scroll to position [1196, 0]
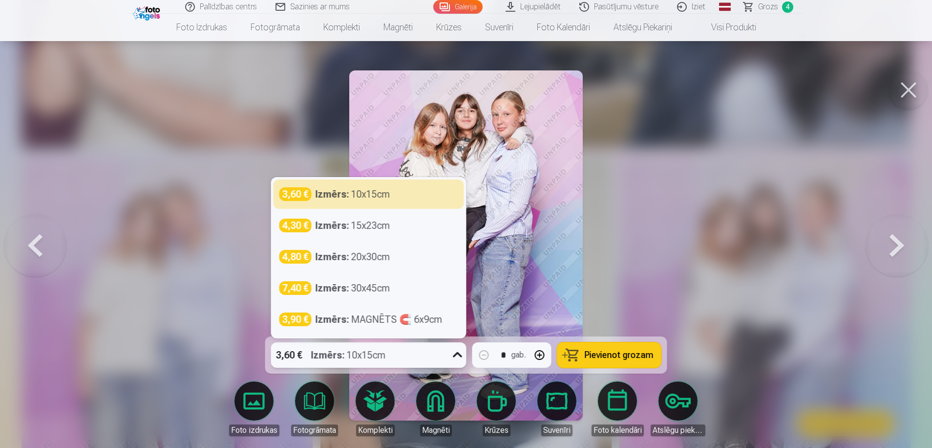
click at [460, 353] on icon at bounding box center [458, 355] width 16 height 16
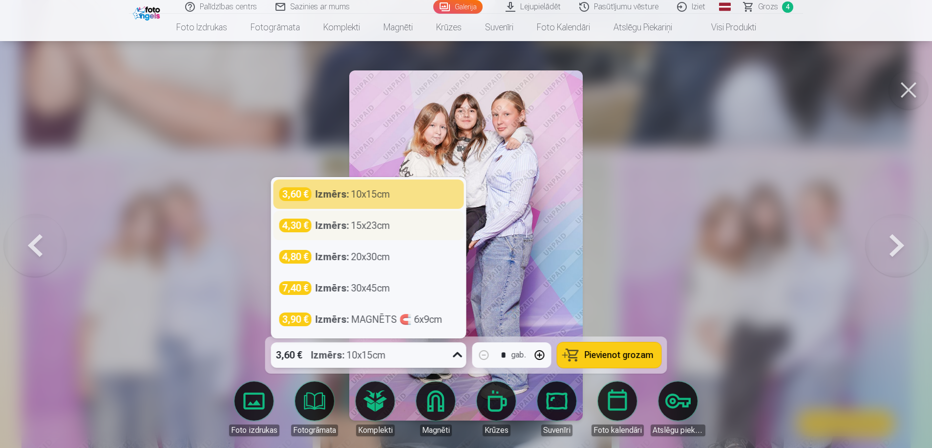
click at [374, 226] on div "Izmērs : 15x23cm" at bounding box center [353, 225] width 75 height 14
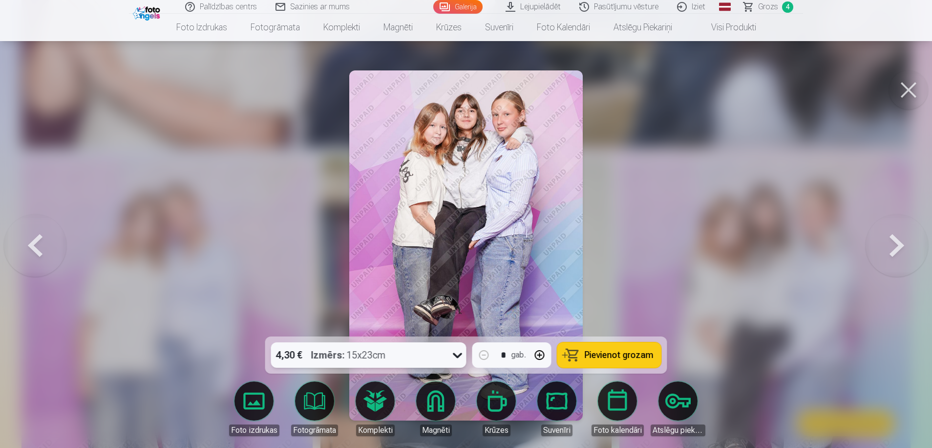
click at [613, 354] on span "Pievienot grozam" at bounding box center [619, 354] width 69 height 9
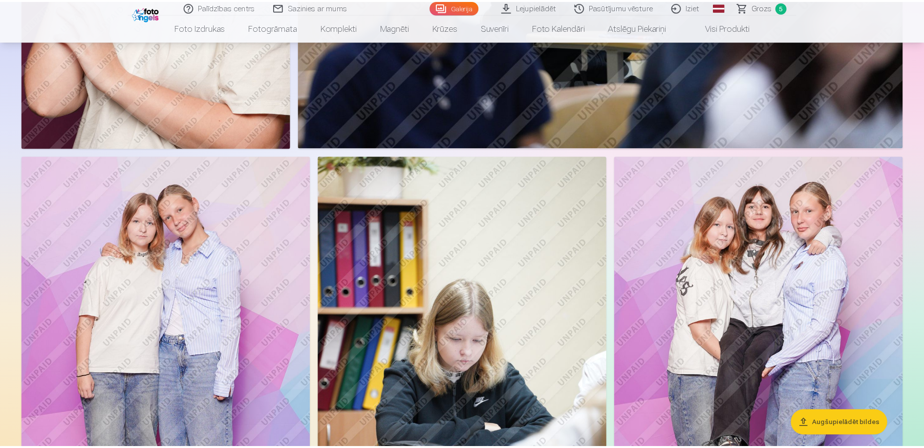
scroll to position [1180, 0]
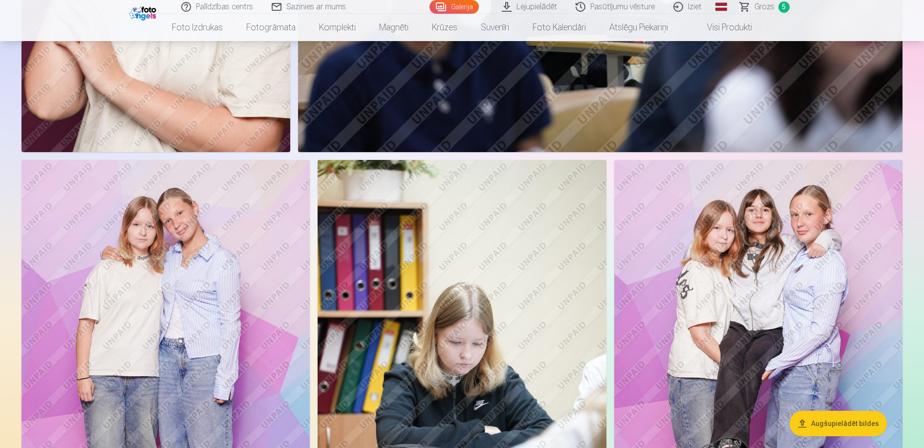
click at [476, 332] on img at bounding box center [462, 376] width 288 height 433
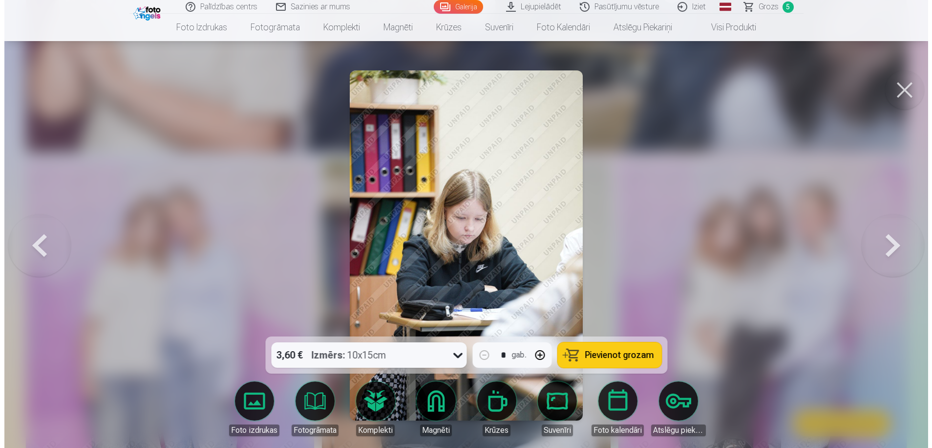
scroll to position [1188, 0]
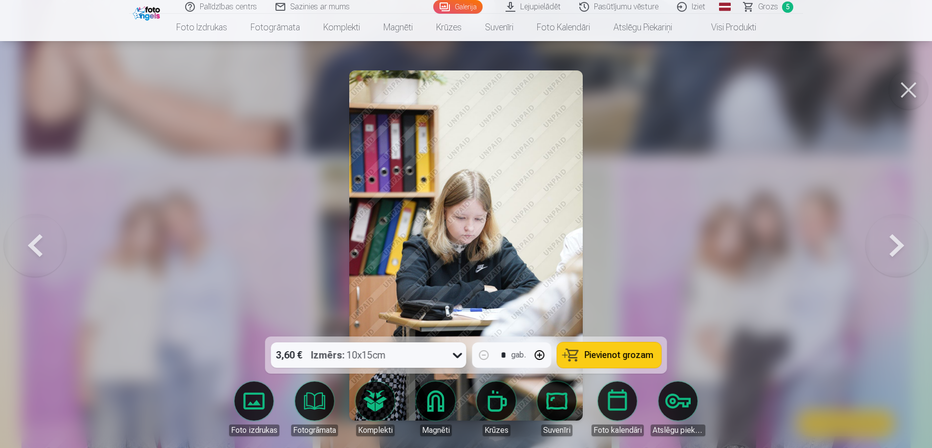
click at [456, 357] on icon at bounding box center [458, 355] width 16 height 16
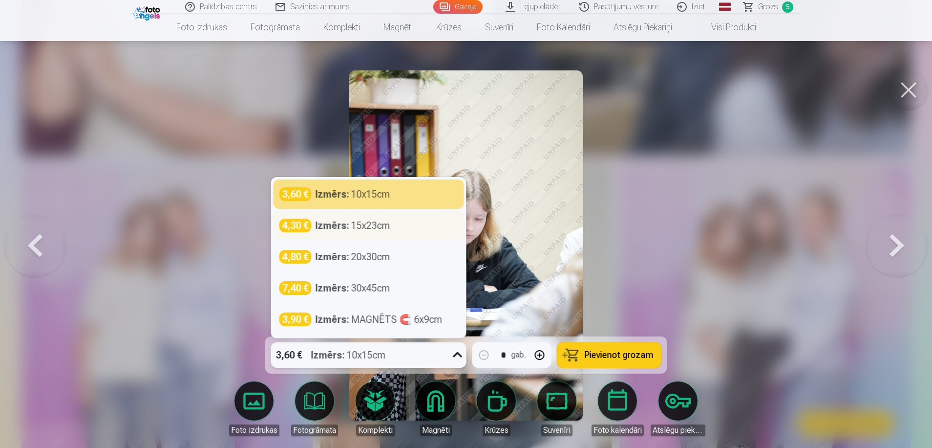
click at [381, 229] on div "Izmērs : 15x23cm" at bounding box center [353, 225] width 75 height 14
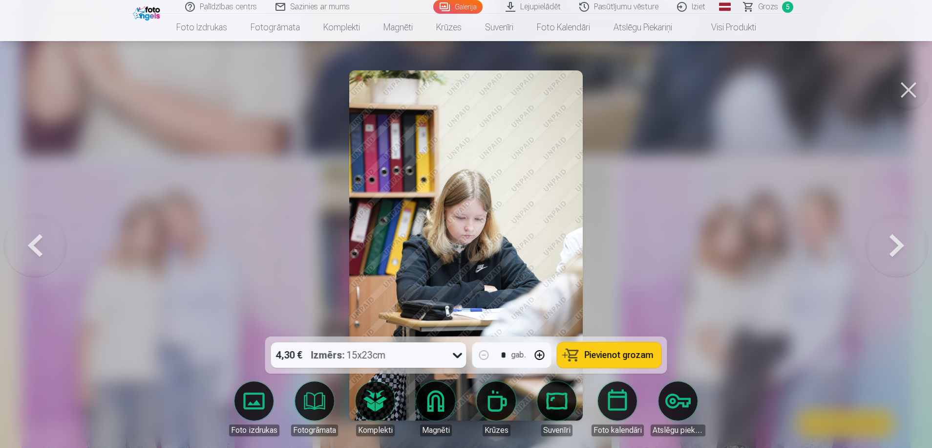
click at [619, 350] on span "Pievienot grozam" at bounding box center [619, 354] width 69 height 9
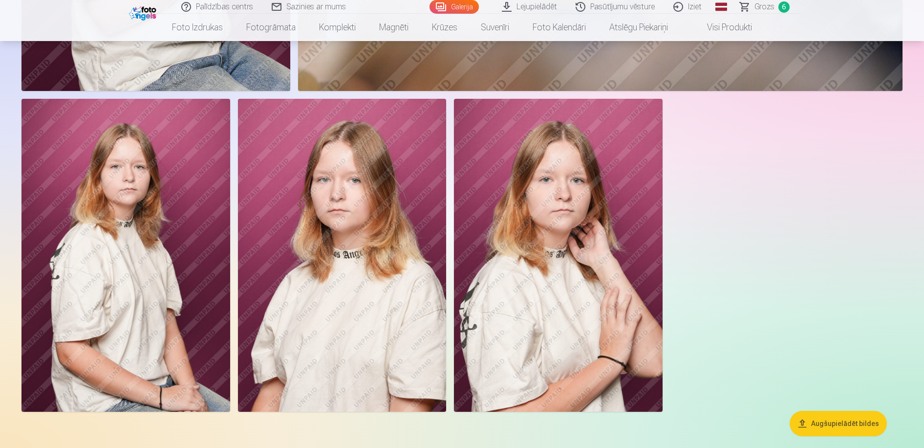
scroll to position [2917, 0]
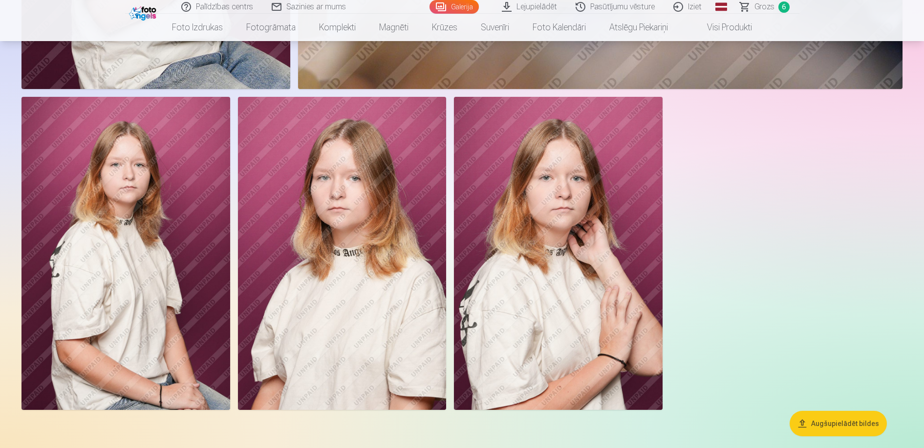
click at [513, 276] on img at bounding box center [558, 253] width 209 height 313
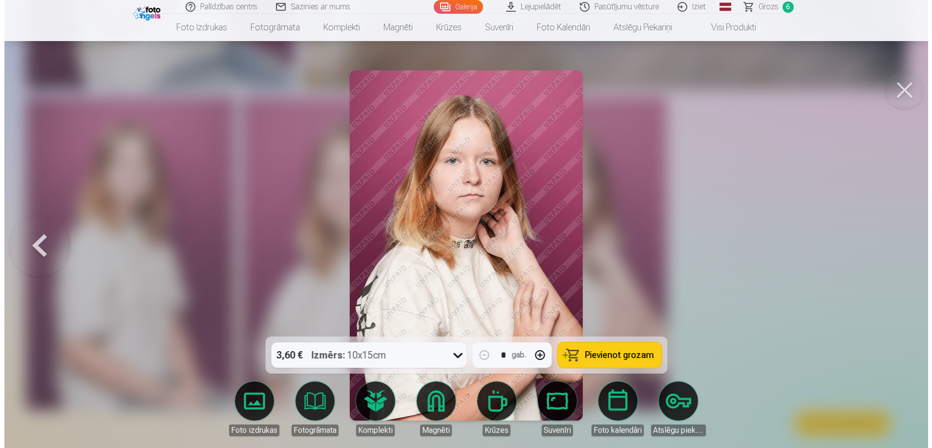
scroll to position [2940, 0]
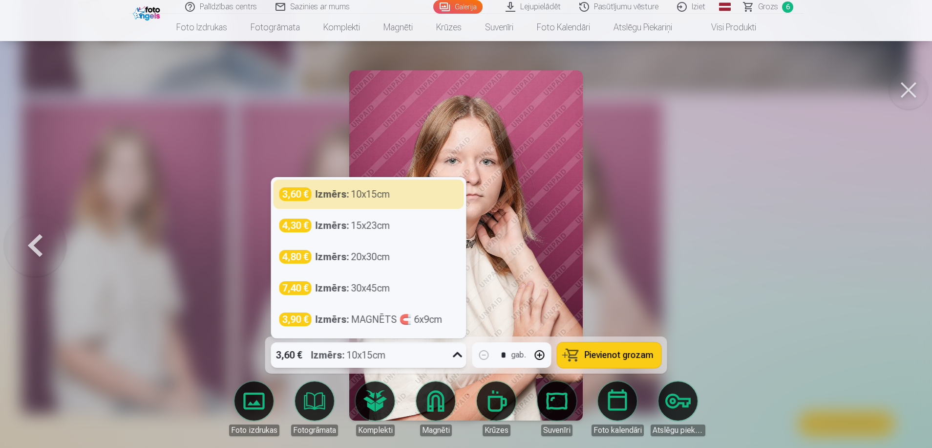
click at [458, 356] on icon at bounding box center [458, 355] width 16 height 16
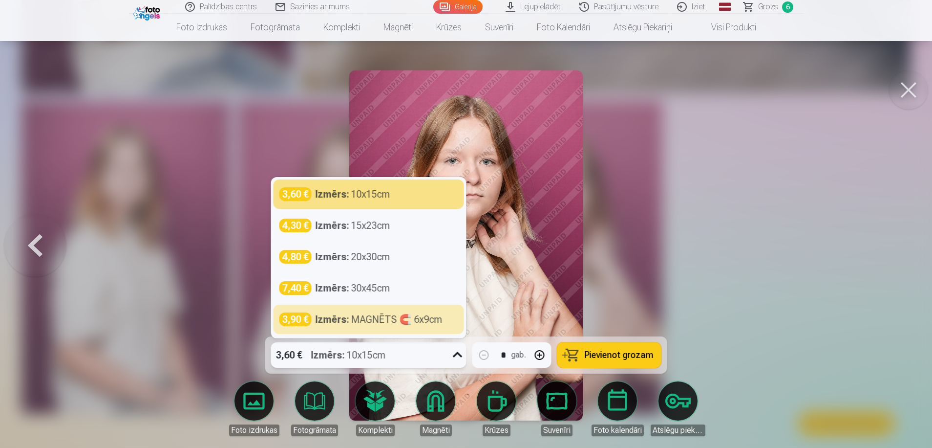
click at [124, 224] on div at bounding box center [466, 224] width 932 height 448
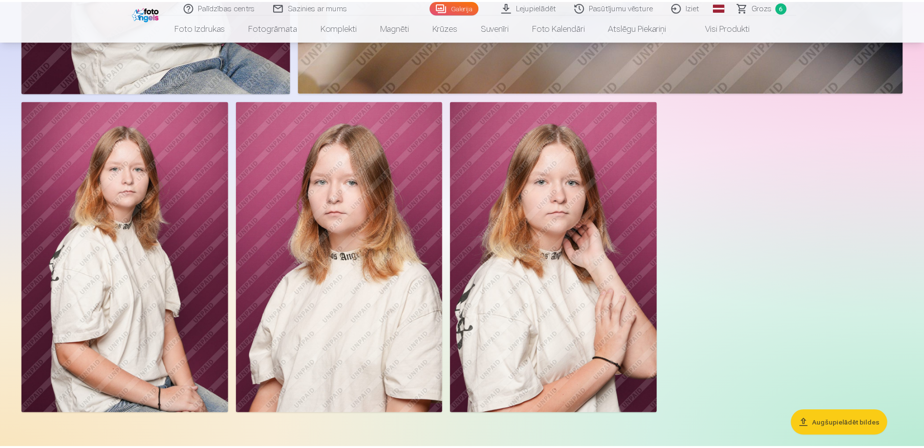
scroll to position [2917, 0]
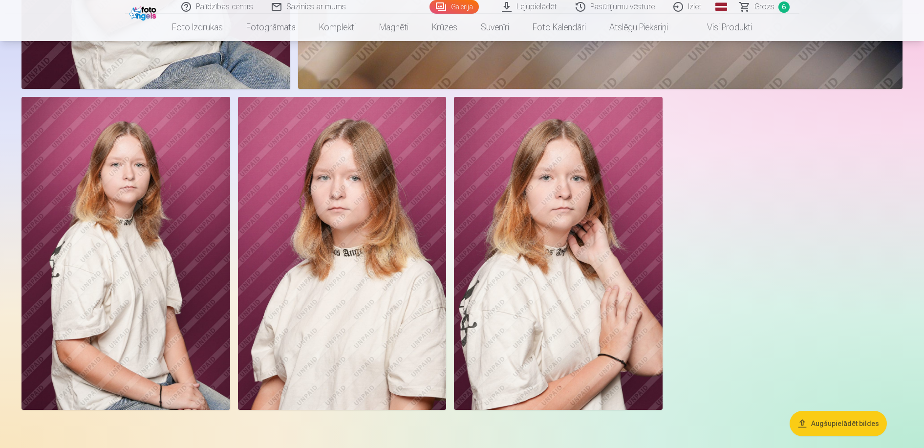
click at [764, 5] on span "Grozs" at bounding box center [764, 7] width 20 height 12
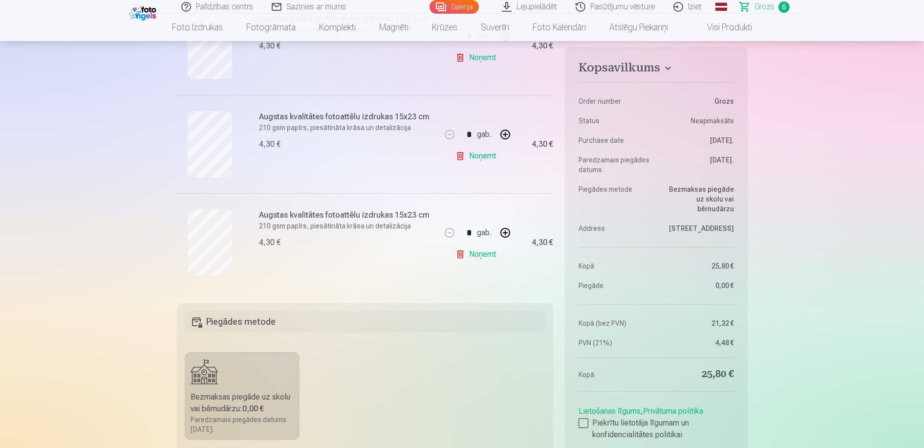
scroll to position [598, 0]
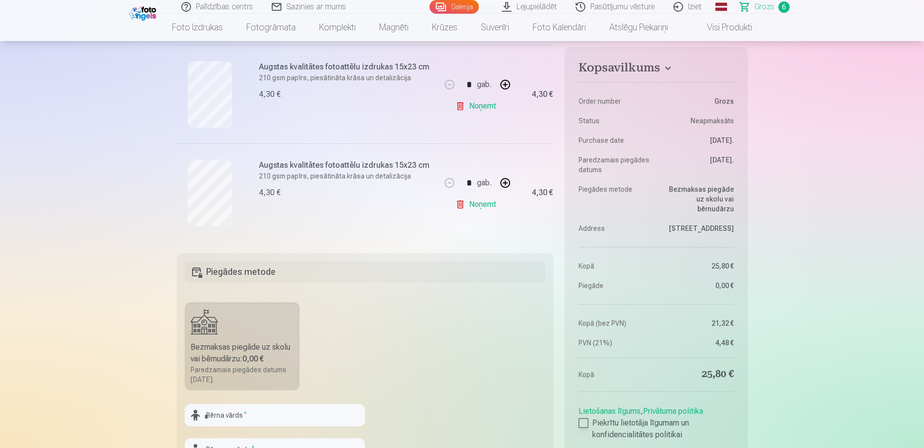
click at [587, 422] on div at bounding box center [583, 423] width 10 height 10
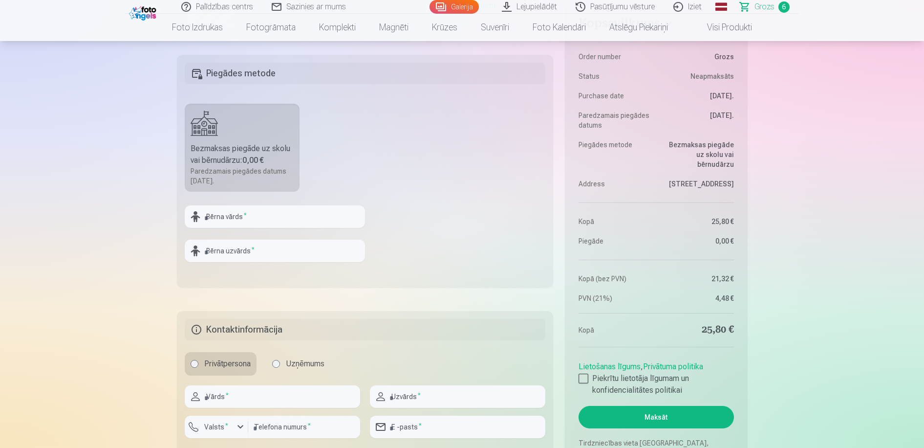
scroll to position [797, 0]
click at [239, 217] on input "text" at bounding box center [275, 215] width 180 height 22
type input "*****"
click at [246, 249] on input "text" at bounding box center [275, 249] width 180 height 22
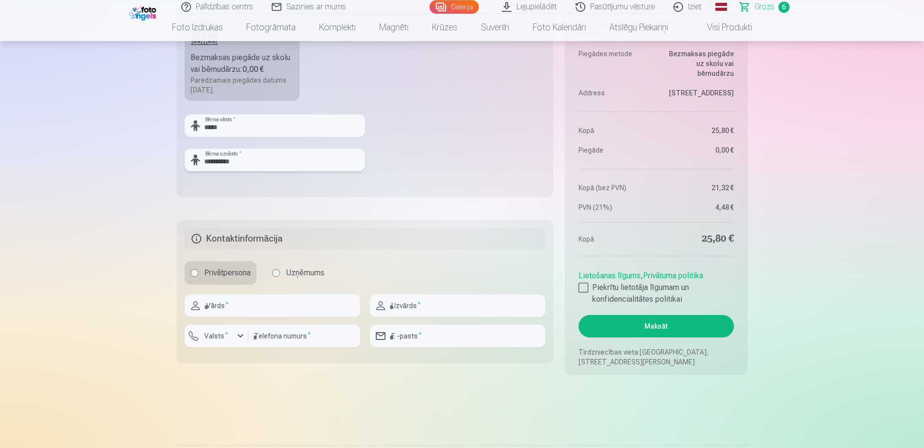
scroll to position [897, 0]
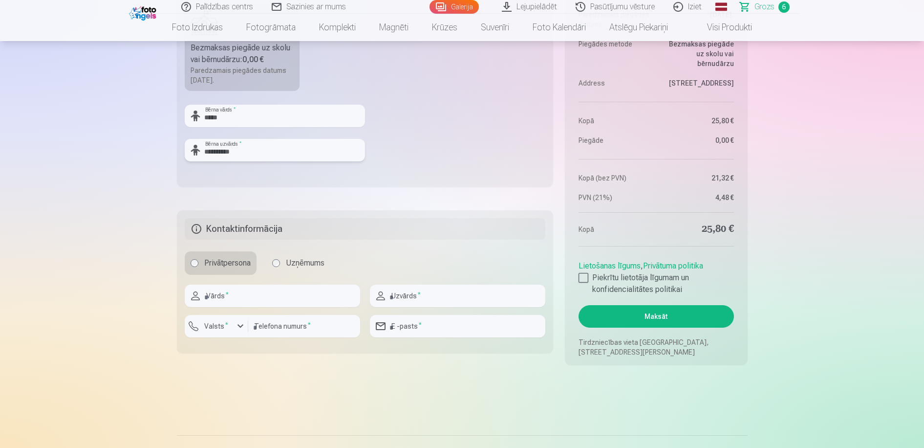
type input "**********"
click at [240, 297] on input "text" at bounding box center [272, 295] width 175 height 22
type input "*******"
click at [397, 299] on input "text" at bounding box center [457, 295] width 175 height 22
type input "**********"
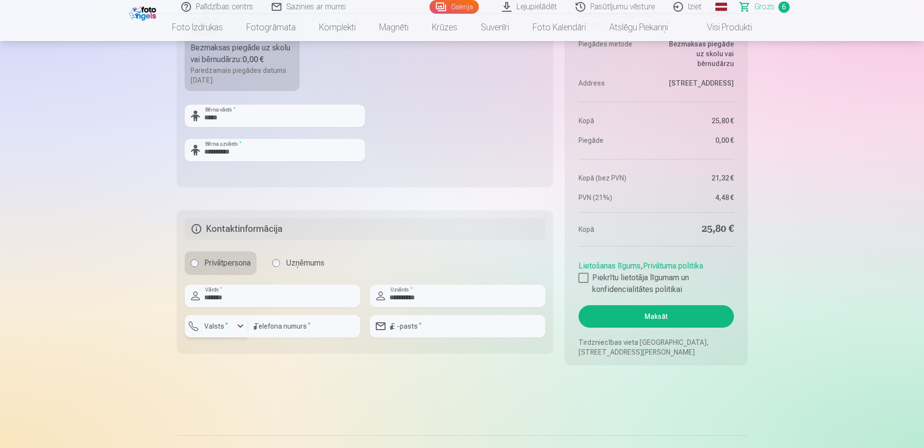
click at [242, 326] on div "button" at bounding box center [241, 326] width 12 height 12
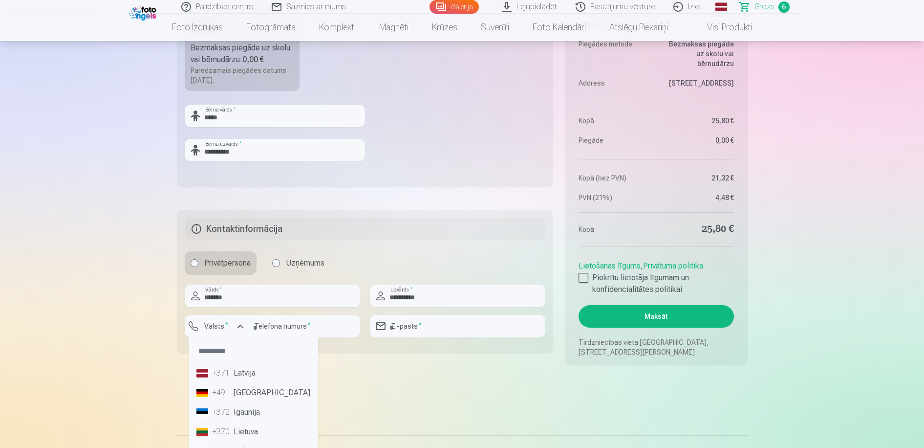
click at [253, 377] on li "+371 Latvija" at bounding box center [253, 373] width 122 height 20
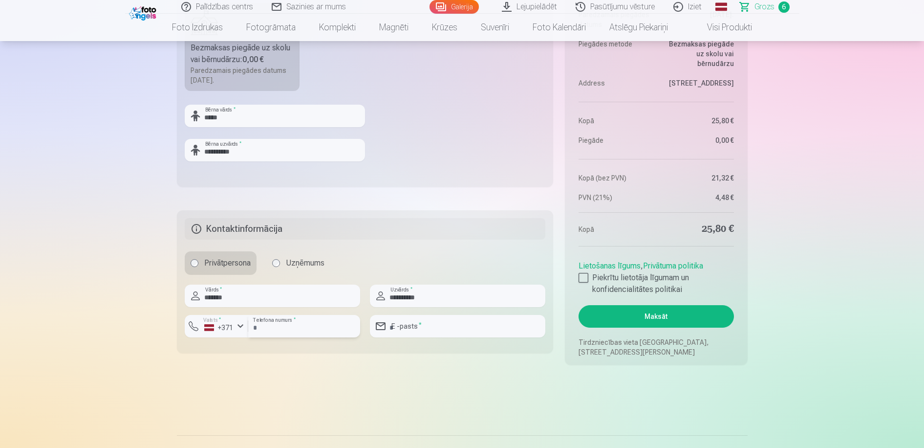
click at [277, 322] on input "number" at bounding box center [304, 326] width 112 height 22
type input "********"
click at [403, 325] on input "email" at bounding box center [457, 326] width 175 height 22
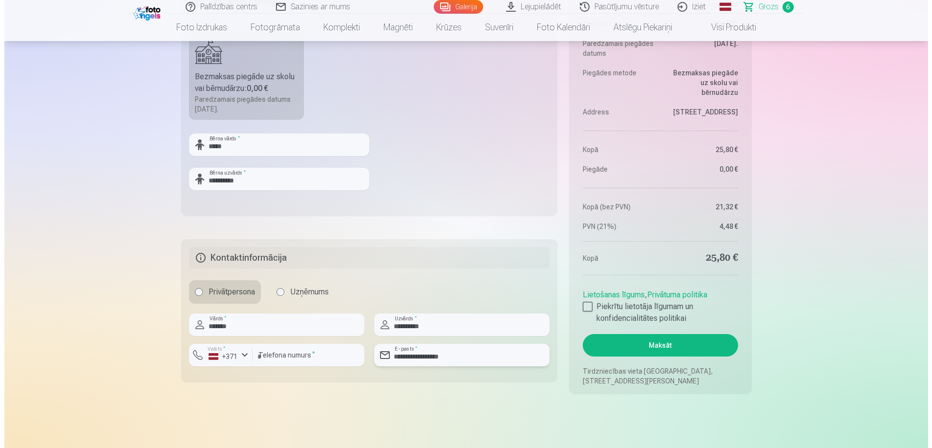
scroll to position [847, 0]
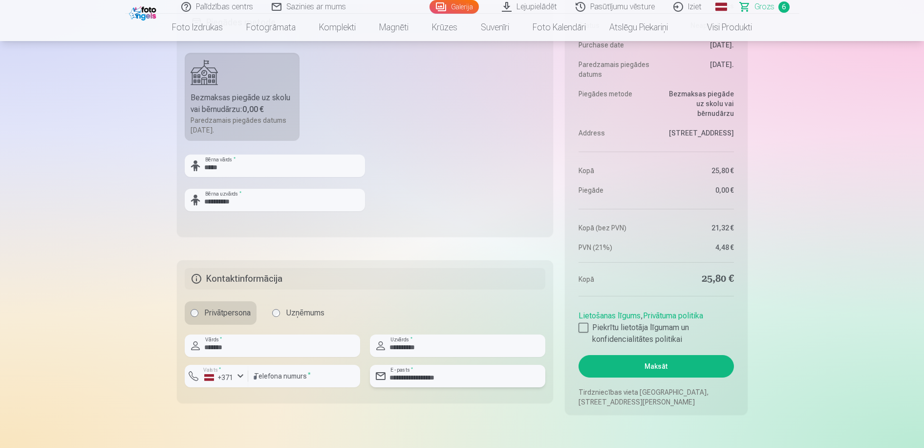
type input "**********"
click at [651, 364] on button "Maksāt" at bounding box center [655, 366] width 155 height 22
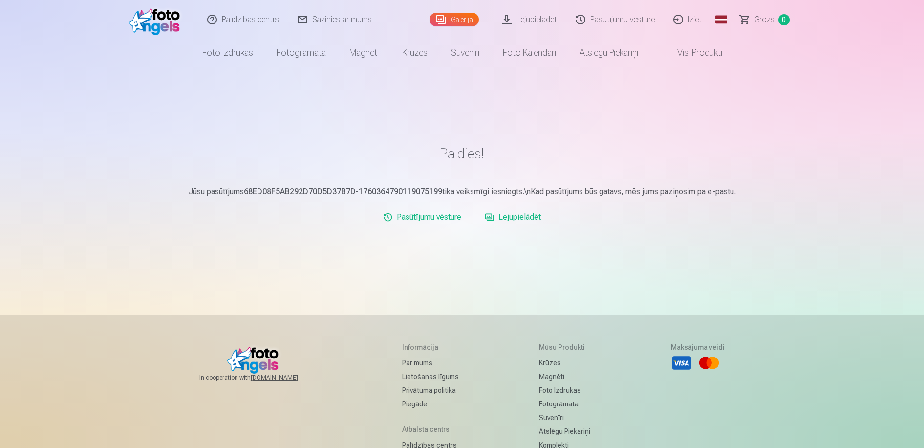
click at [511, 216] on link "Lejupielādēt" at bounding box center [513, 217] width 64 height 20
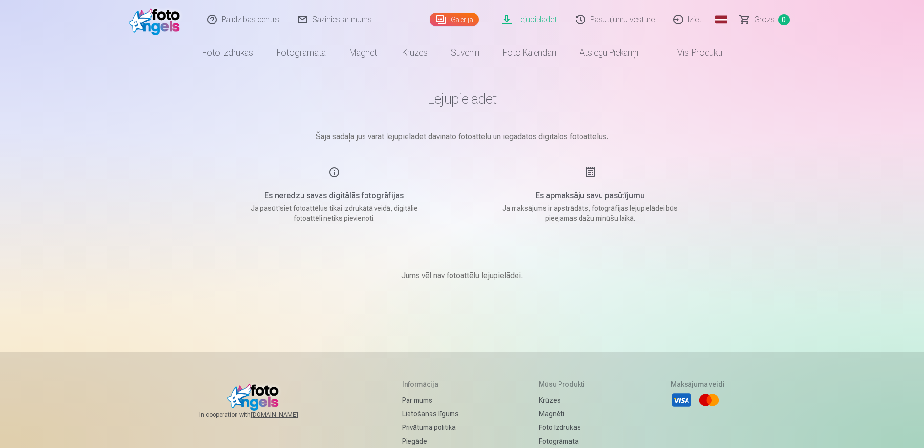
click at [588, 171] on div "Es apmaksāju savu pasūtījumu Ja maksājums ir apstrādāts, fotogrāfijas lejupielā…" at bounding box center [590, 194] width 233 height 57
click at [536, 20] on link "Lejupielādēt" at bounding box center [530, 19] width 74 height 39
